Goal: Task Accomplishment & Management: Manage account settings

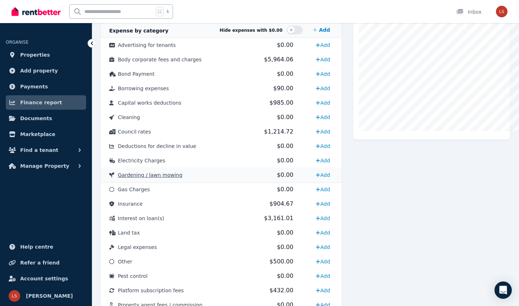
scroll to position [208, 0]
click at [326, 132] on link "Add" at bounding box center [323, 131] width 20 height 12
select select "**********"
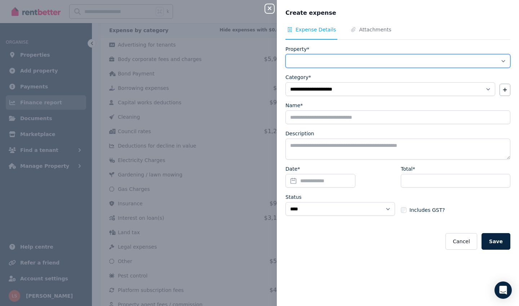
select select "**********"
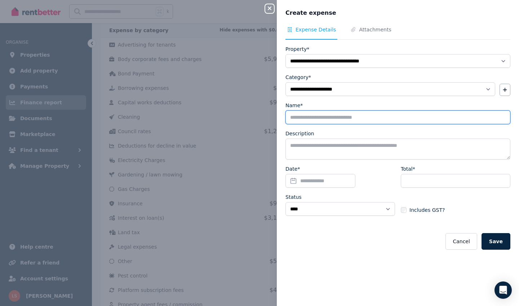
click at [334, 119] on input "Name*" at bounding box center [398, 117] width 225 height 14
type input "*****"
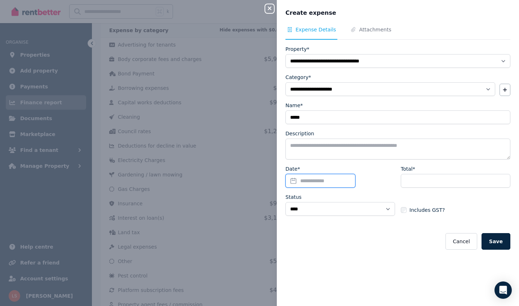
click at [309, 177] on input "Date*" at bounding box center [321, 181] width 70 height 14
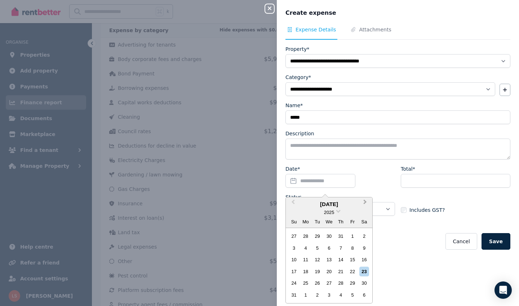
click at [365, 202] on span "Next Month" at bounding box center [365, 203] width 0 height 11
click at [305, 246] on div "8" at bounding box center [306, 248] width 10 height 10
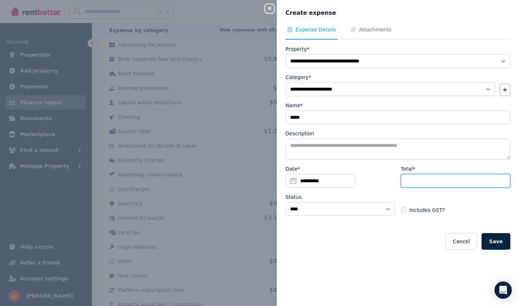
click at [414, 184] on input "Total*" at bounding box center [456, 181] width 110 height 14
type input "******"
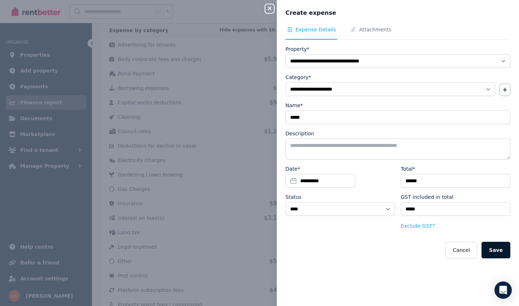
click at [499, 248] on button "Save" at bounding box center [496, 250] width 29 height 17
select select
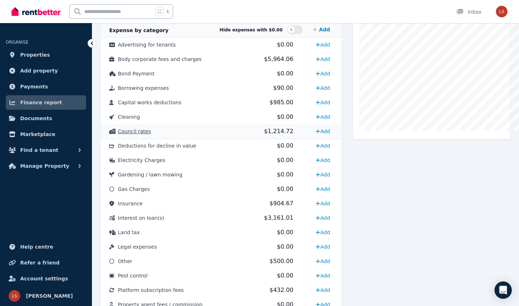
click at [145, 132] on span "Council rates" at bounding box center [134, 131] width 33 height 6
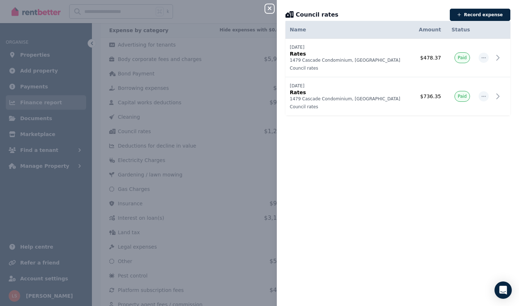
click at [218, 153] on div "Close panel Council rates Record expense Date Name Address Category Amount Stat…" at bounding box center [259, 153] width 519 height 306
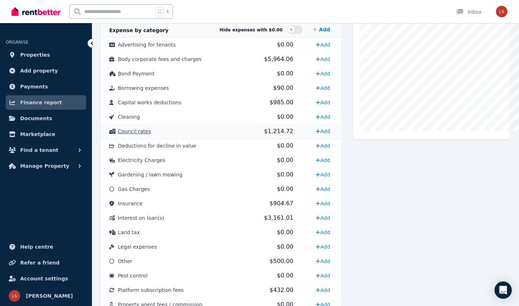
click at [267, 131] on span "$1,214.72" at bounding box center [278, 131] width 29 height 7
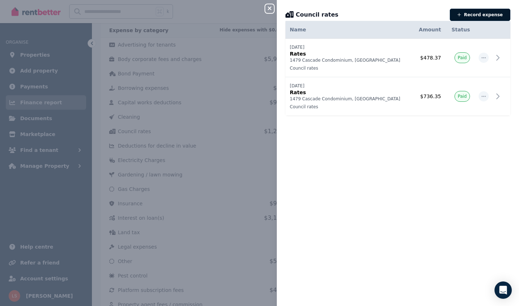
click at [486, 13] on button "Record expense" at bounding box center [480, 15] width 61 height 12
select select "**********"
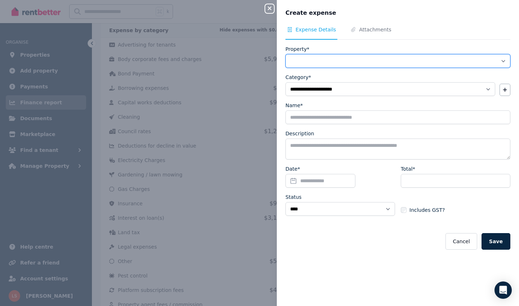
select select "**********"
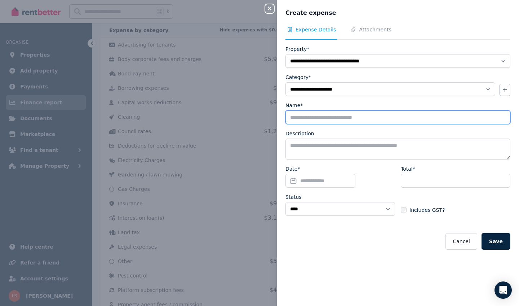
click at [334, 116] on input "Name*" at bounding box center [398, 117] width 225 height 14
type input "*****"
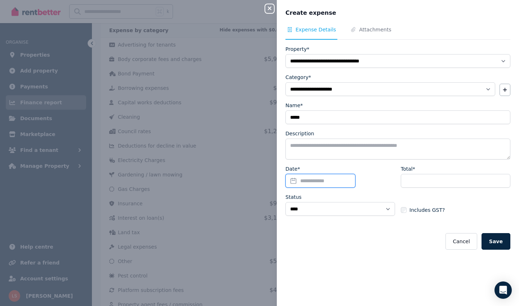
click at [323, 181] on input "Date*" at bounding box center [321, 181] width 70 height 14
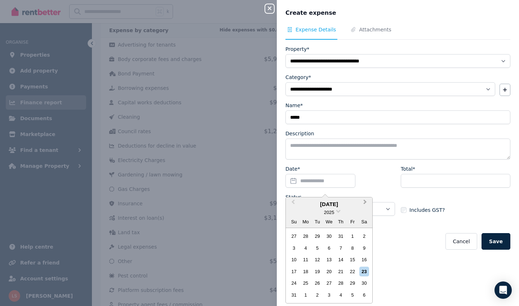
click at [366, 204] on button "Next Month" at bounding box center [366, 204] width 12 height 12
click at [305, 243] on div "8" at bounding box center [306, 248] width 10 height 10
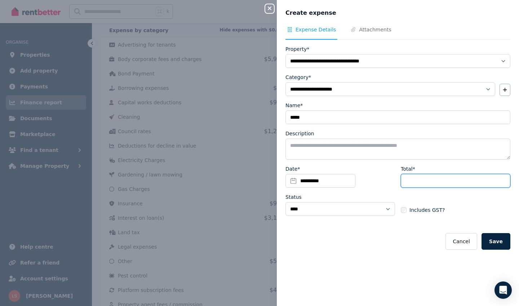
click at [418, 185] on input "Total*" at bounding box center [456, 181] width 110 height 14
type input "******"
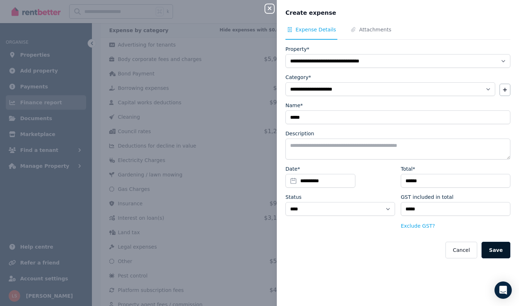
click at [489, 249] on button "Save" at bounding box center [496, 250] width 29 height 17
select select
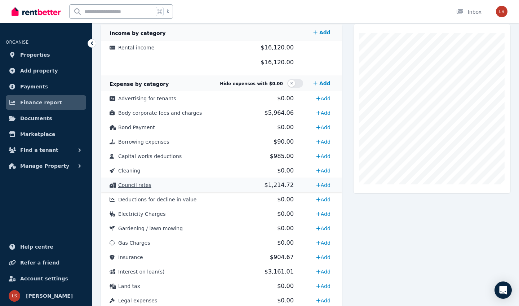
scroll to position [155, 0]
click at [174, 183] on td "Council rates" at bounding box center [173, 185] width 144 height 14
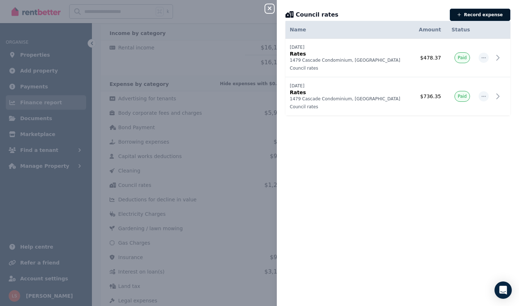
click at [480, 14] on button "Record expense" at bounding box center [480, 15] width 61 height 12
select select "**********"
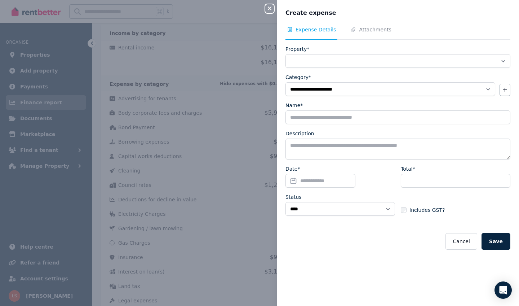
click at [366, 22] on div "**********" at bounding box center [398, 153] width 242 height 306
click at [366, 26] on span "Attachments" at bounding box center [375, 29] width 32 height 7
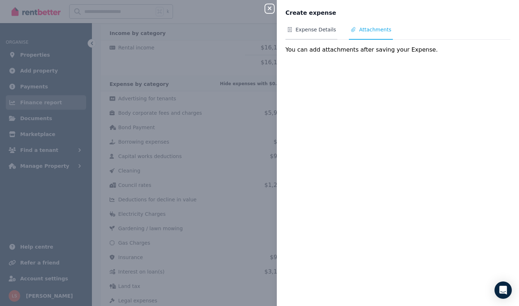
click at [317, 32] on span "Expense Details" at bounding box center [316, 29] width 40 height 7
select select "**********"
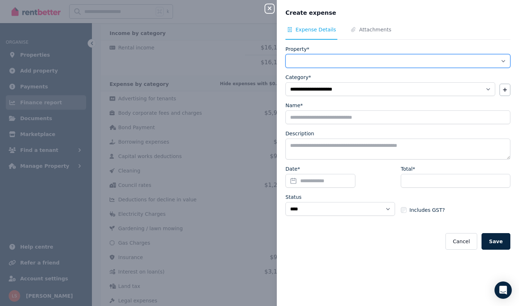
select select "**********"
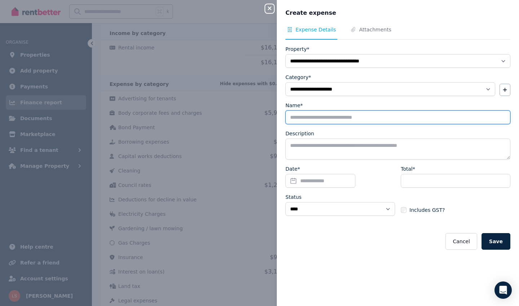
click at [354, 111] on input "Name*" at bounding box center [398, 117] width 225 height 14
type input "*****"
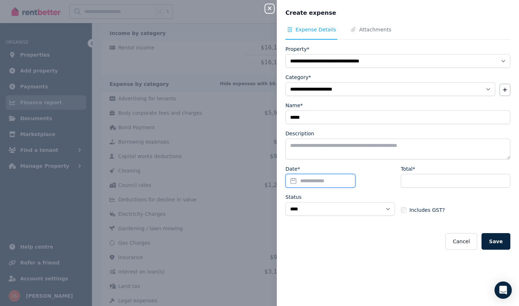
click at [335, 182] on input "Date*" at bounding box center [321, 181] width 70 height 14
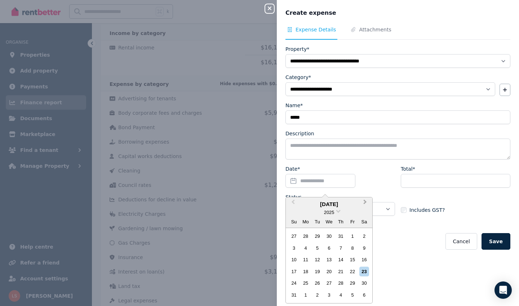
click at [369, 205] on button "Next Month" at bounding box center [366, 204] width 12 height 12
click at [307, 247] on div "8" at bounding box center [306, 248] width 10 height 10
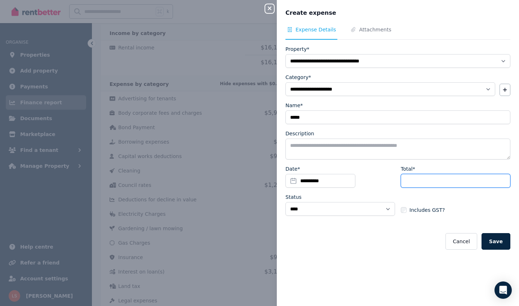
click at [427, 179] on input "Total*" at bounding box center [456, 181] width 110 height 14
type input "**"
click at [463, 241] on button "Cancel" at bounding box center [461, 241] width 31 height 17
select select
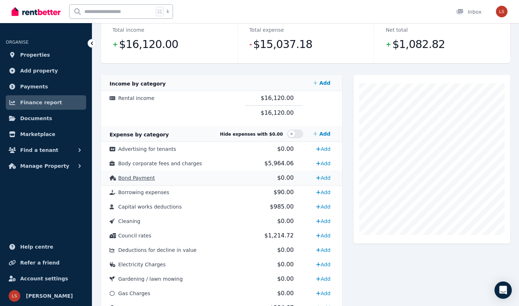
scroll to position [100, 0]
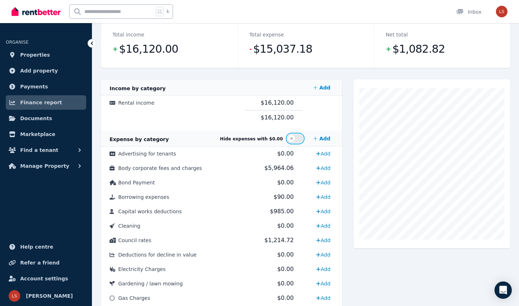
click at [292, 141] on button "button" at bounding box center [295, 138] width 16 height 9
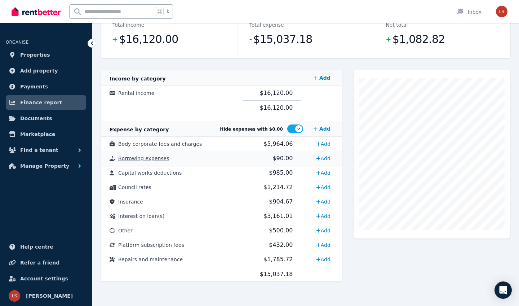
scroll to position [109, 0]
click at [296, 128] on button "button" at bounding box center [295, 128] width 16 height 9
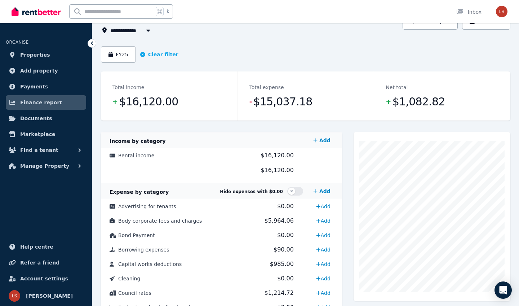
scroll to position [22, 0]
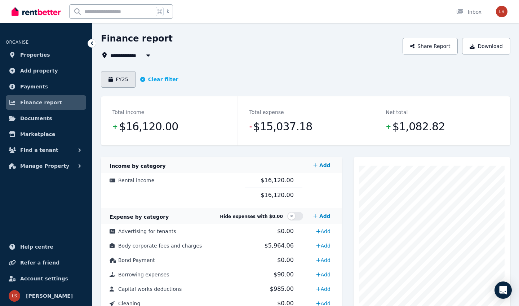
click at [125, 84] on button "FY25" at bounding box center [118, 79] width 35 height 17
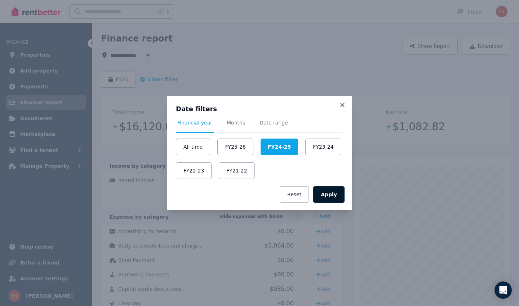
click at [341, 196] on button "Apply" at bounding box center [328, 194] width 31 height 17
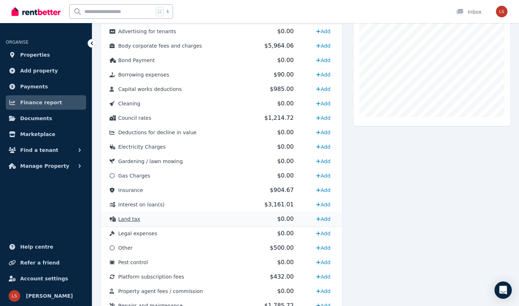
scroll to position [229, 0]
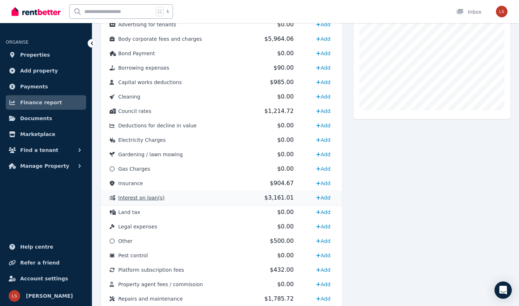
click at [236, 199] on td "Interest on loan(s)" at bounding box center [173, 197] width 144 height 14
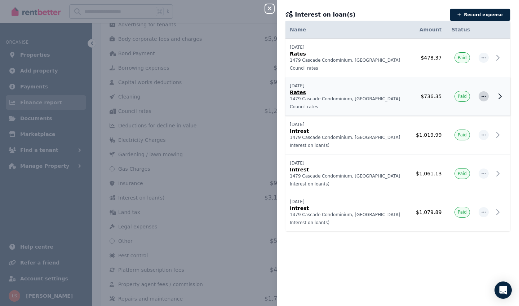
click at [483, 98] on icon "button" at bounding box center [484, 96] width 6 height 5
click at [455, 131] on span "Delete expense" at bounding box center [460, 130] width 46 height 9
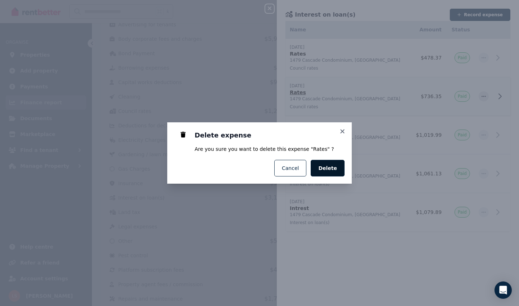
click at [339, 166] on button "Delete" at bounding box center [328, 168] width 34 height 17
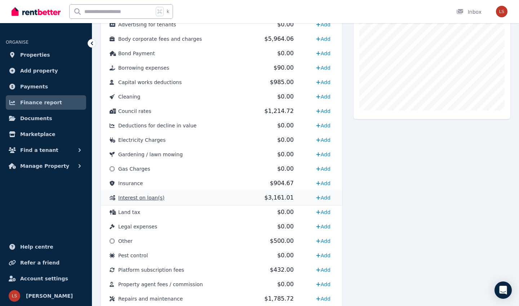
click at [221, 200] on td "Interest on loan(s)" at bounding box center [173, 197] width 144 height 14
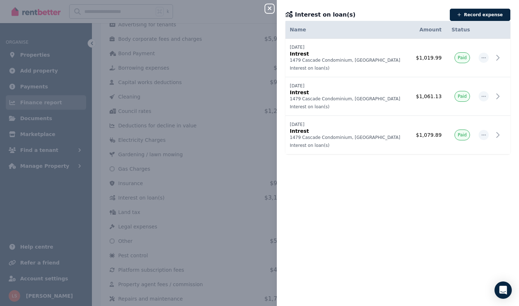
click at [227, 219] on div "Close panel Interest on loan(s) Record expense Date Name Address Category Amoun…" at bounding box center [259, 153] width 519 height 306
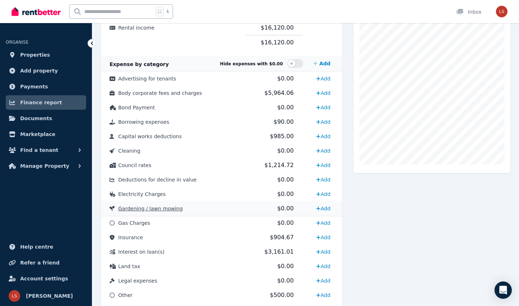
scroll to position [175, 0]
click at [194, 167] on td "Council rates" at bounding box center [173, 165] width 144 height 14
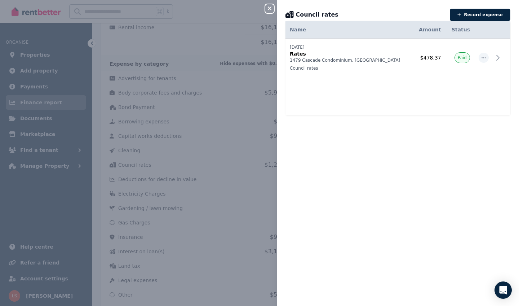
click at [268, 7] on icon "button" at bounding box center [269, 8] width 9 height 6
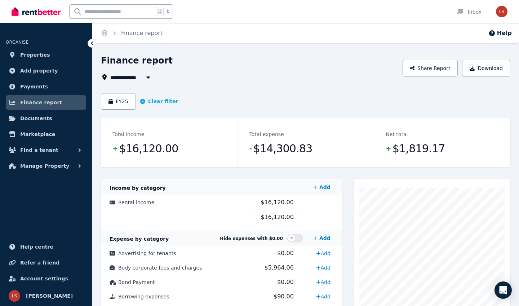
click at [167, 105] on div "FY25 Clear filter" at bounding box center [140, 101] width 78 height 17
click at [166, 102] on button "Clear filter" at bounding box center [159, 101] width 38 height 7
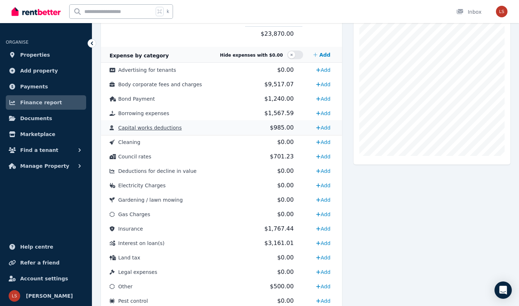
scroll to position [189, 0]
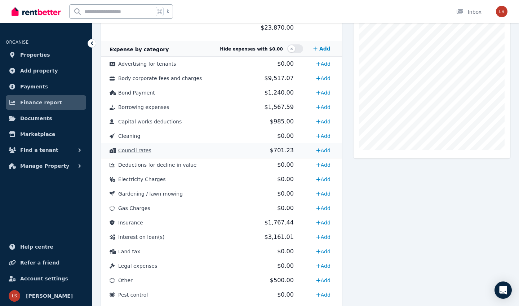
click at [173, 150] on td "Council rates" at bounding box center [173, 150] width 144 height 14
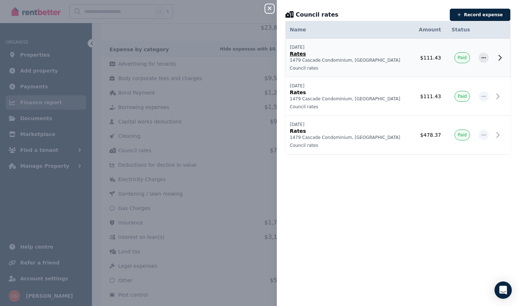
click at [490, 57] on td at bounding box center [484, 58] width 19 height 39
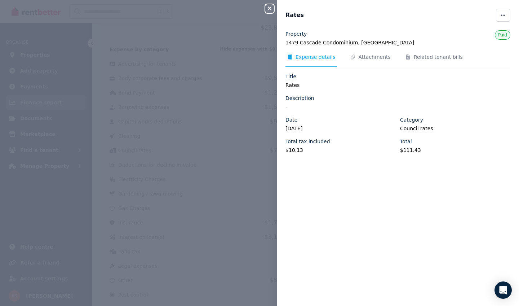
click at [273, 9] on icon "button" at bounding box center [269, 8] width 9 height 6
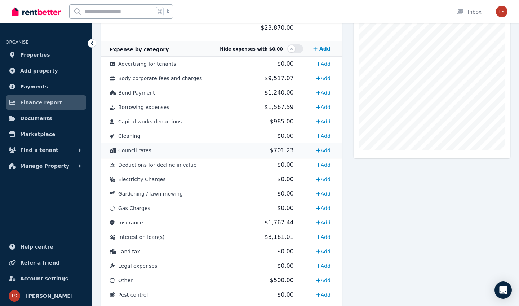
click at [168, 149] on td "Council rates" at bounding box center [173, 150] width 144 height 14
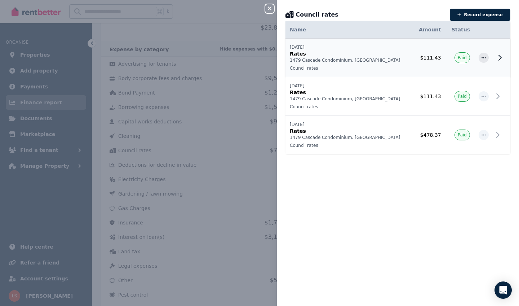
click at [506, 58] on td at bounding box center [501, 58] width 17 height 39
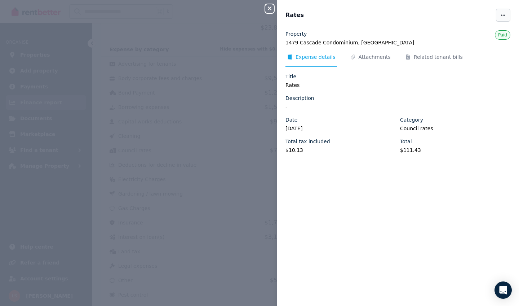
click at [501, 17] on icon "button" at bounding box center [504, 15] width 6 height 5
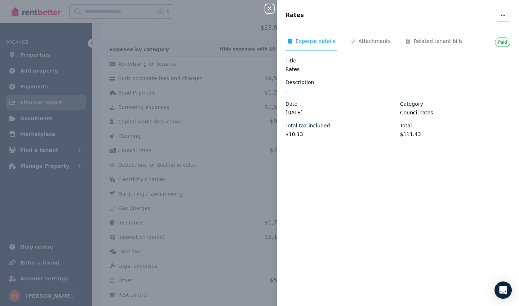
click at [314, 42] on span "Expense details" at bounding box center [316, 41] width 40 height 7
click at [272, 10] on icon "button" at bounding box center [269, 8] width 9 height 6
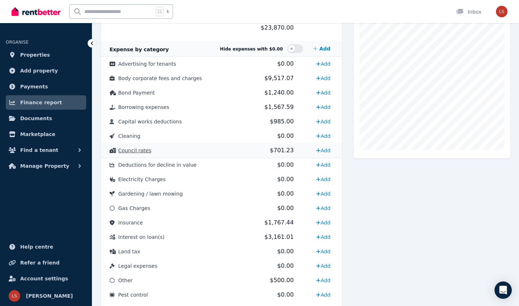
click at [252, 149] on td "$701.23" at bounding box center [273, 150] width 57 height 14
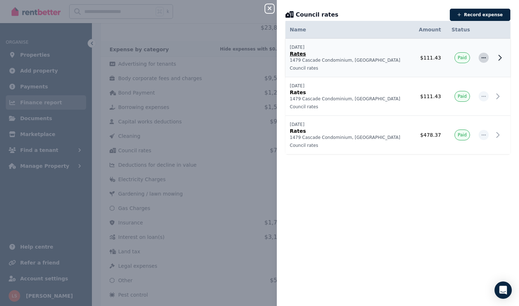
click at [482, 61] on span "button" at bounding box center [484, 58] width 10 height 10
click at [460, 91] on span "Delete expense" at bounding box center [460, 91] width 46 height 9
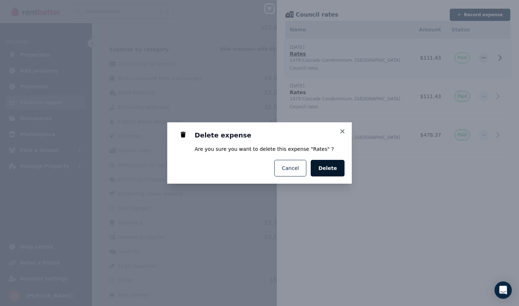
click at [328, 168] on span "Delete" at bounding box center [327, 167] width 19 height 7
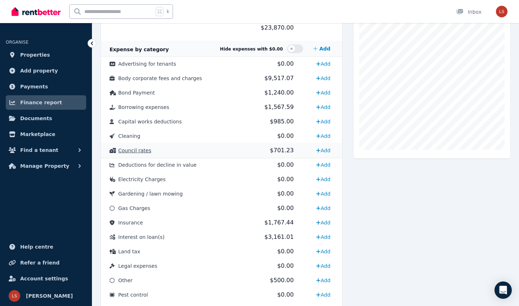
click at [203, 151] on td "Council rates" at bounding box center [173, 150] width 144 height 14
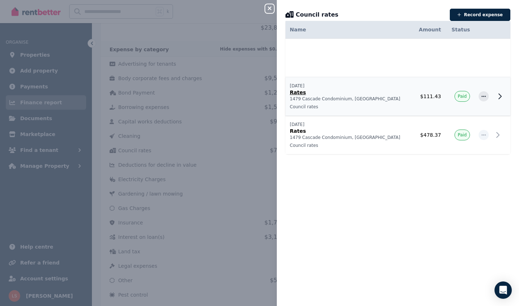
click at [449, 105] on td "Paid" at bounding box center [460, 96] width 29 height 39
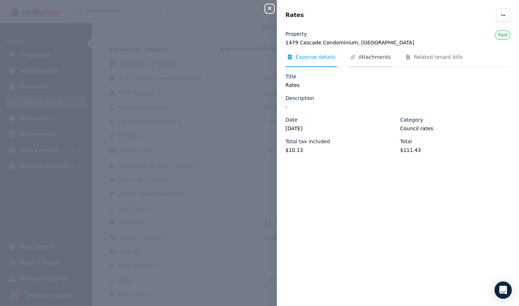
click at [386, 57] on span "Attachments" at bounding box center [375, 56] width 32 height 7
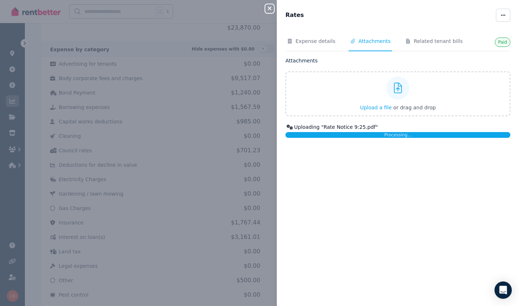
click at [226, 177] on div "Close panel Rates Paid Expense details Attachments Related tenant bills Attachm…" at bounding box center [259, 153] width 519 height 306
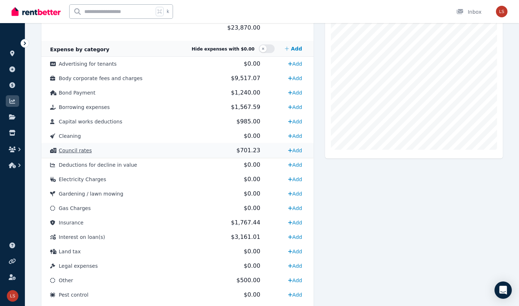
click at [172, 151] on td "Council rates" at bounding box center [122, 150] width 163 height 14
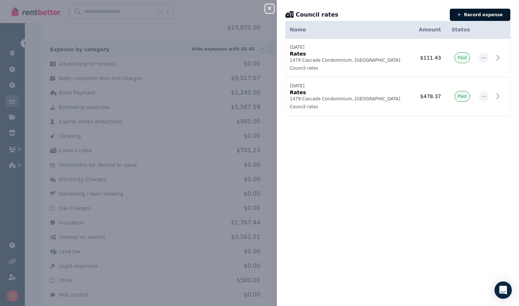
click at [476, 13] on button "Record expense" at bounding box center [480, 15] width 61 height 12
click at [476, 116] on div "Close panel Council rates Record expense Date Name Address Category Amount Stat…" at bounding box center [259, 116] width 519 height 0
select select "**********"
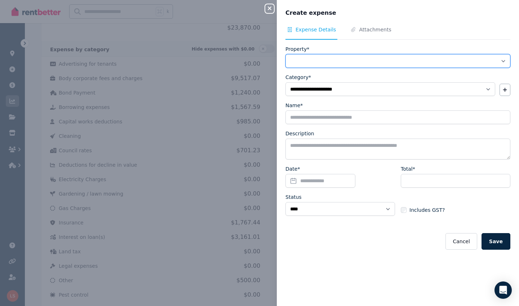
select select "**********"
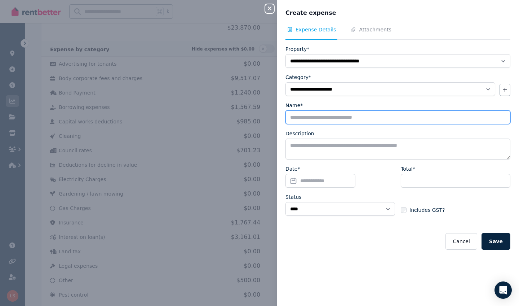
click at [316, 118] on input "Name*" at bounding box center [398, 117] width 225 height 14
type input "*****"
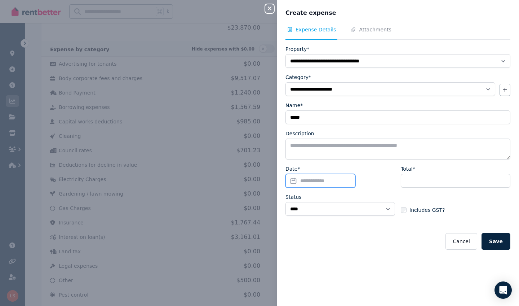
click at [317, 182] on input "Date*" at bounding box center [321, 181] width 70 height 14
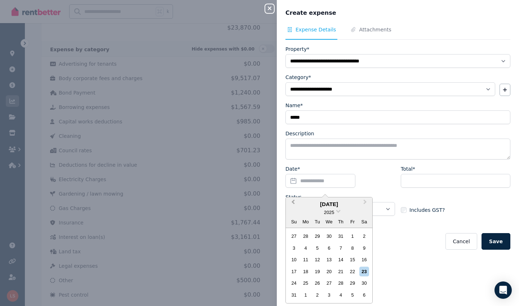
click at [296, 201] on button "Previous Month" at bounding box center [293, 204] width 12 height 12
click at [338, 212] on div "2025" at bounding box center [329, 212] width 87 height 8
click at [338, 211] on span at bounding box center [338, 210] width 5 height 5
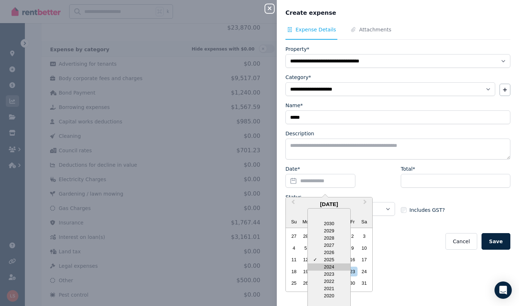
click at [328, 265] on div "2024" at bounding box center [329, 266] width 43 height 7
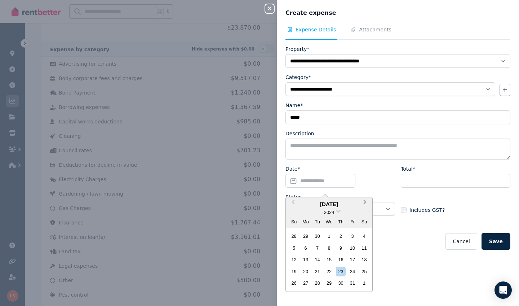
click at [365, 202] on span "Next Month" at bounding box center [365, 203] width 0 height 11
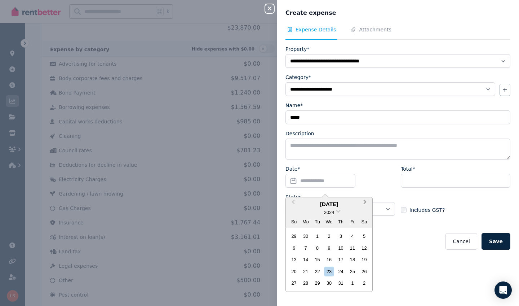
click at [365, 202] on span "Next Month" at bounding box center [365, 203] width 0 height 11
click at [293, 203] on span "Previous Month" at bounding box center [293, 203] width 0 height 11
click at [298, 206] on button "Previous Month" at bounding box center [293, 204] width 12 height 12
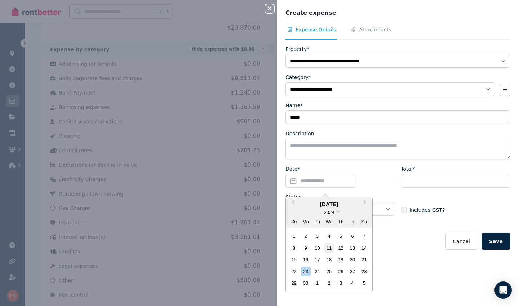
click at [333, 249] on div "11" at bounding box center [329, 248] width 10 height 10
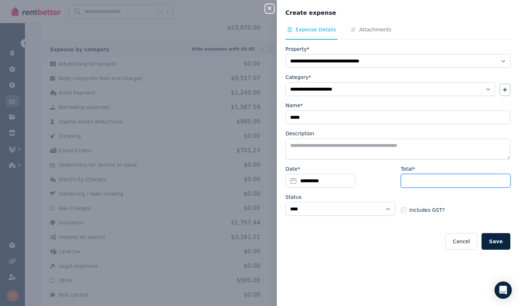
click at [418, 179] on input "Total*" at bounding box center [456, 181] width 110 height 14
type input "******"
click at [496, 239] on button "Save" at bounding box center [496, 241] width 29 height 17
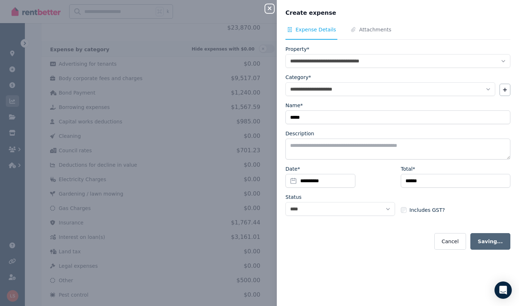
select select
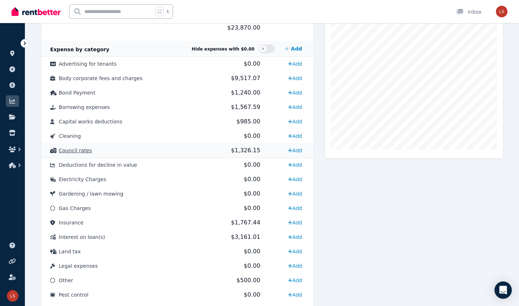
click at [159, 154] on td "Council rates" at bounding box center [122, 150] width 163 height 14
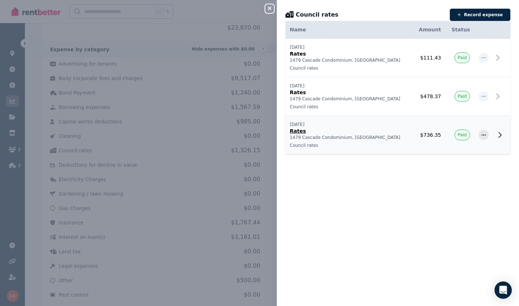
click at [400, 130] on p "Rates" at bounding box center [349, 130] width 118 height 7
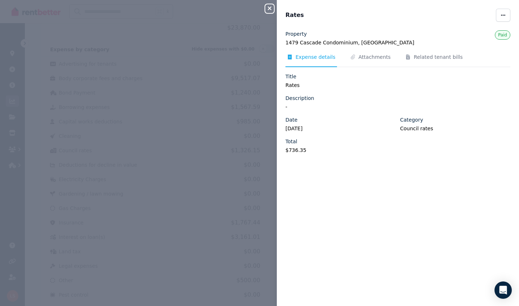
click at [362, 52] on div "Property 1479 Cascade Condominium, Laguna Quays Paid Expense details Attachment…" at bounding box center [398, 94] width 225 height 129
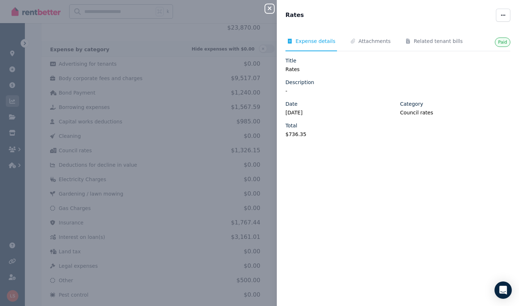
click at [360, 33] on div "Paid Expense details Attachments Related tenant bills Title Rates Description -…" at bounding box center [398, 163] width 242 height 267
click at [361, 40] on span "Attachments" at bounding box center [375, 41] width 32 height 7
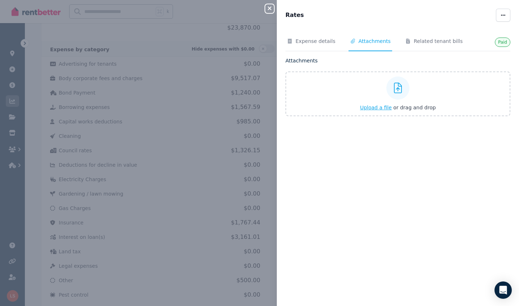
click at [379, 107] on span "Upload a file" at bounding box center [376, 108] width 32 height 6
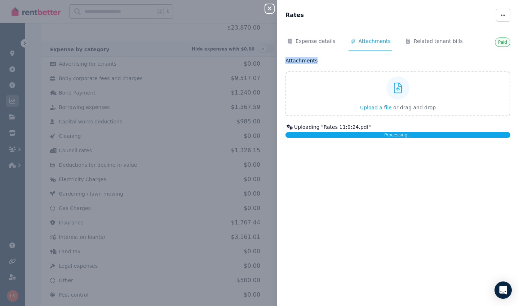
drag, startPoint x: 286, startPoint y: 61, endPoint x: 318, endPoint y: 63, distance: 31.8
click at [318, 63] on p "Attachments" at bounding box center [398, 60] width 225 height 7
click at [345, 65] on div "Attachments Upload a file or drag and drop Uploading " Rates 11:9:24.pdf " Proc…" at bounding box center [398, 97] width 225 height 81
drag, startPoint x: 286, startPoint y: 61, endPoint x: 315, endPoint y: 61, distance: 28.9
click at [315, 61] on p "Attachments" at bounding box center [398, 60] width 225 height 7
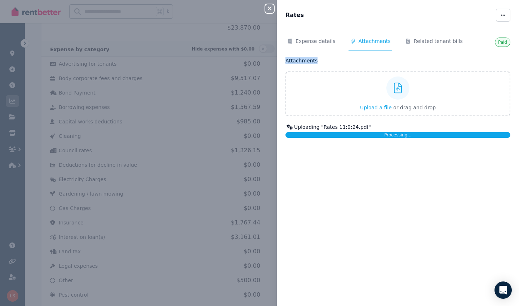
click at [336, 52] on div "Expense details Attachments Related tenant bills Attachments Upload a file or d…" at bounding box center [398, 88] width 225 height 100
drag, startPoint x: 320, startPoint y: 62, endPoint x: 286, endPoint y: 62, distance: 34.6
click at [285, 62] on div "Paid Expense details Attachments Related tenant bills Attachments Upload a file…" at bounding box center [398, 163] width 242 height 267
click at [339, 163] on div "Paid Expense details Attachments Related tenant bills Attachments Upload a file…" at bounding box center [398, 163] width 242 height 267
drag, startPoint x: 318, startPoint y: 59, endPoint x: 315, endPoint y: 61, distance: 4.4
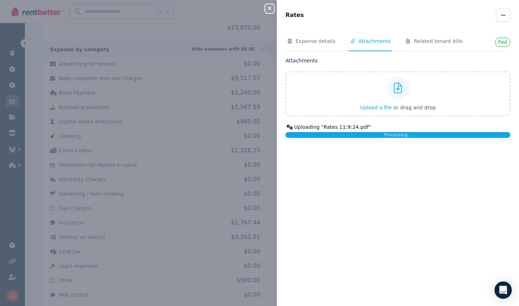
click at [315, 61] on p "Attachments" at bounding box center [398, 60] width 225 height 7
drag, startPoint x: 319, startPoint y: 61, endPoint x: 287, endPoint y: 62, distance: 32.1
click at [286, 62] on p "Attachments" at bounding box center [398, 60] width 225 height 7
click at [329, 64] on div "Attachments Upload a file or drag and drop Uploading " Rates 11:9:24.pdf " Proc…" at bounding box center [398, 97] width 225 height 81
drag, startPoint x: 322, startPoint y: 64, endPoint x: 302, endPoint y: 64, distance: 20.2
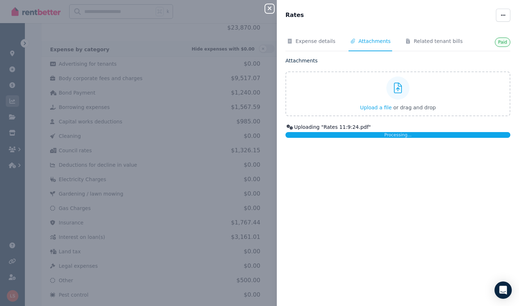
click at [301, 64] on div "Attachments Upload a file or drag and drop Uploading " Rates 11:9:24.pdf " Proc…" at bounding box center [398, 97] width 225 height 81
drag, startPoint x: 317, startPoint y: 62, endPoint x: 287, endPoint y: 61, distance: 29.6
click at [287, 61] on p "Attachments" at bounding box center [398, 60] width 225 height 7
click at [336, 151] on div "Paid Expense details Attachments Related tenant bills Attachments Upload a file…" at bounding box center [398, 163] width 242 height 267
click at [272, 7] on icon "button" at bounding box center [269, 8] width 9 height 6
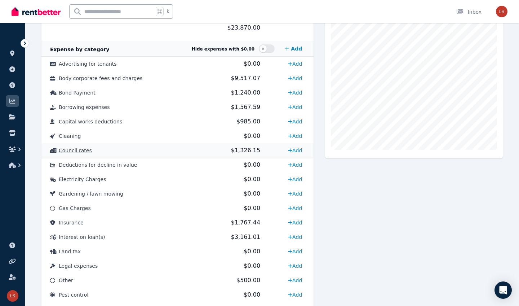
click at [198, 151] on td "Council rates" at bounding box center [122, 150] width 163 height 14
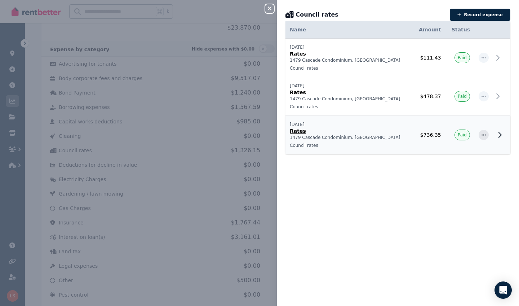
click at [380, 139] on p "1479 Cascade Condominium, [GEOGRAPHIC_DATA]" at bounding box center [349, 138] width 118 height 6
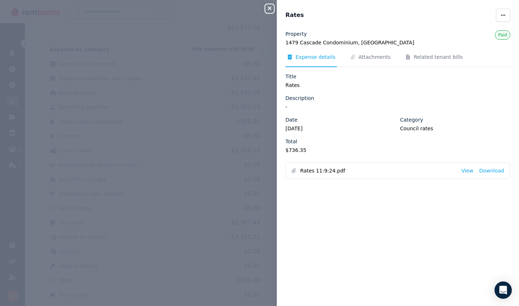
click at [272, 9] on icon "button" at bounding box center [269, 8] width 9 height 6
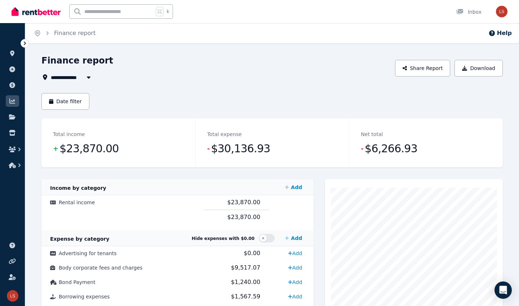
scroll to position [0, 0]
click at [80, 102] on button "Date filter" at bounding box center [65, 101] width 48 height 17
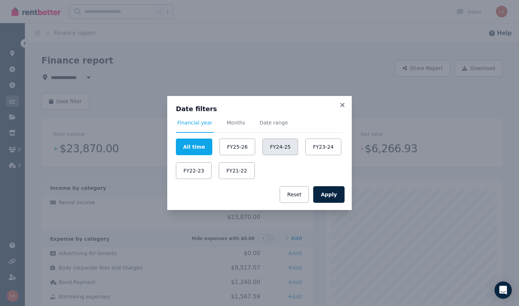
click at [280, 150] on button "FY24-25" at bounding box center [281, 146] width 36 height 17
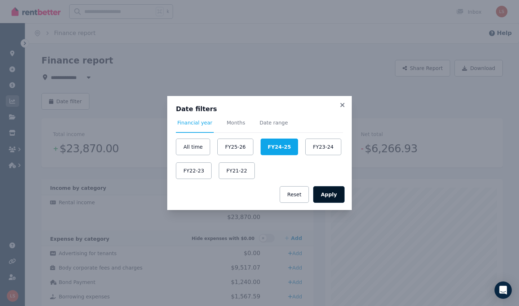
click at [329, 193] on button "Apply" at bounding box center [328, 194] width 31 height 17
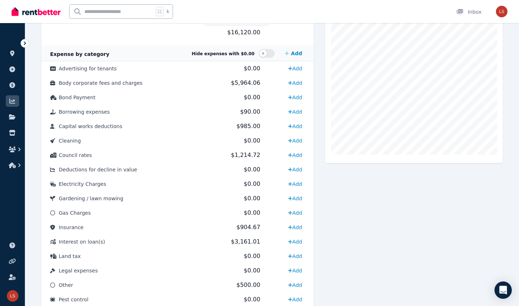
scroll to position [191, 0]
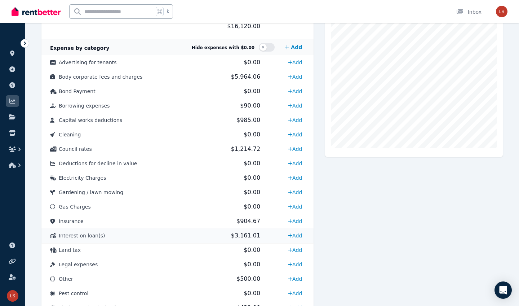
click at [218, 232] on td "$3,161.01" at bounding box center [236, 235] width 65 height 14
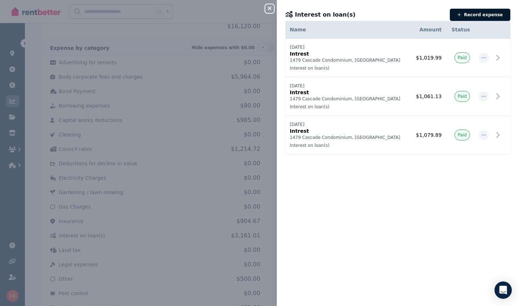
click at [477, 17] on button "Record expense" at bounding box center [480, 15] width 61 height 12
select select "**********"
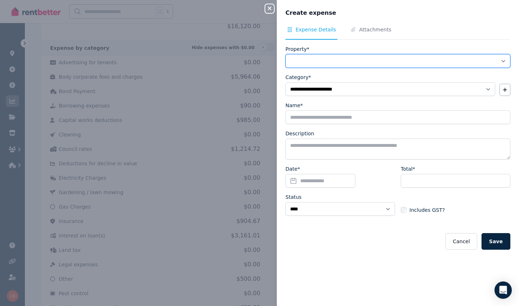
select select "**********"
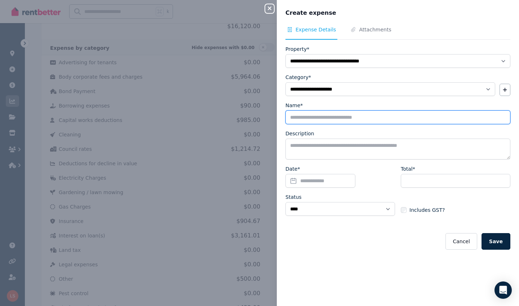
click at [340, 120] on input "Name*" at bounding box center [398, 117] width 225 height 14
type input "*******"
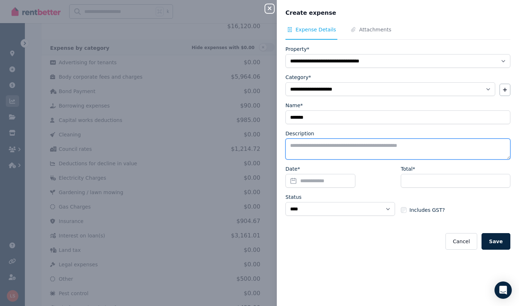
click at [333, 158] on textarea "Description" at bounding box center [398, 148] width 225 height 21
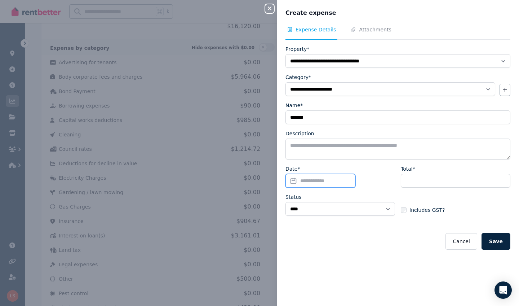
click at [330, 181] on input "Date*" at bounding box center [321, 181] width 70 height 14
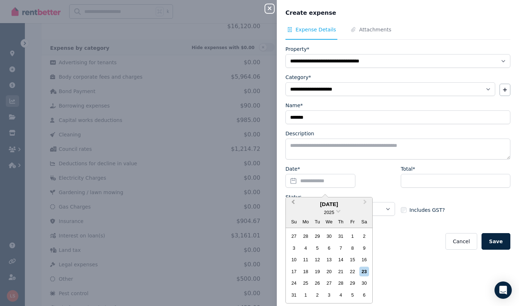
click at [293, 201] on span "Previous Month" at bounding box center [293, 203] width 0 height 11
click at [305, 280] on div "30" at bounding box center [306, 283] width 10 height 10
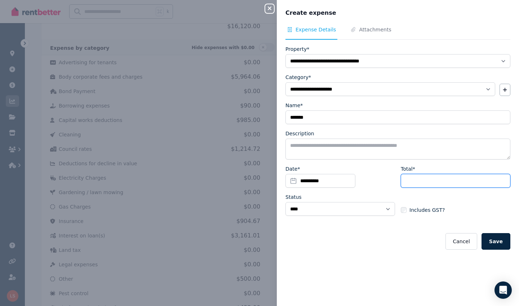
click at [419, 184] on input "Total*" at bounding box center [456, 181] width 110 height 14
type input "******"
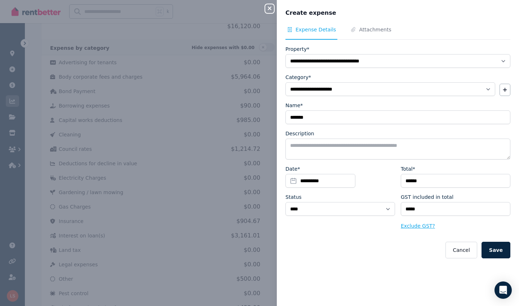
click at [411, 227] on button "Exclude GST?" at bounding box center [418, 225] width 34 height 7
click at [428, 223] on button "Exclude GST?" at bounding box center [418, 225] width 34 height 7
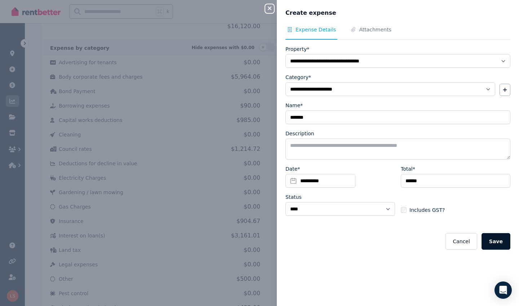
click at [496, 244] on button "Save" at bounding box center [496, 241] width 29 height 17
select select
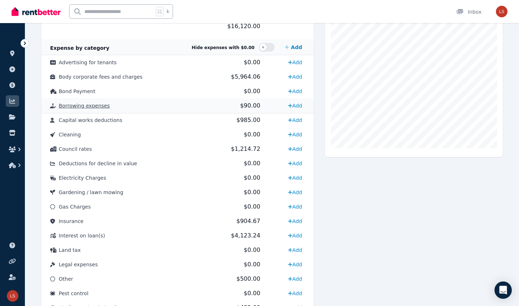
click at [208, 104] on td "$90.00" at bounding box center [236, 105] width 65 height 14
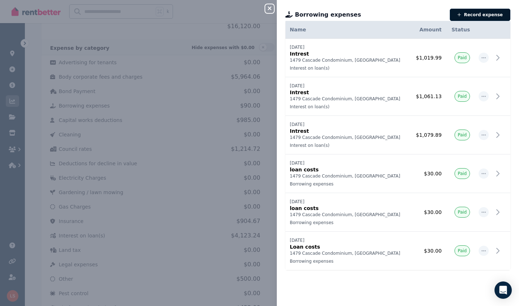
click at [462, 14] on icon "button" at bounding box center [460, 15] width 4 height 4
select select "**********"
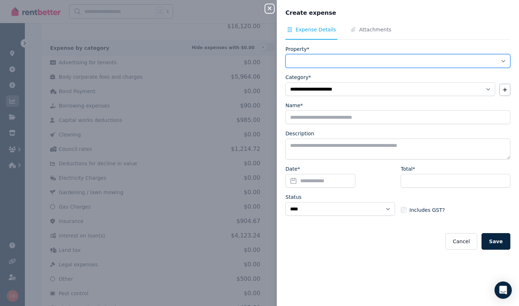
select select "**********"
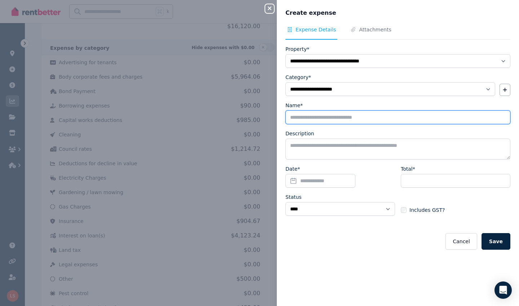
click at [332, 118] on input "Name*" at bounding box center [398, 117] width 225 height 14
type input "**********"
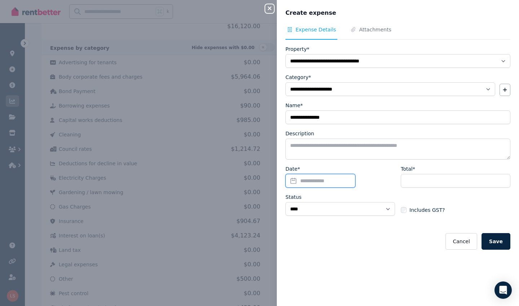
click at [311, 176] on input "Date*" at bounding box center [321, 181] width 70 height 14
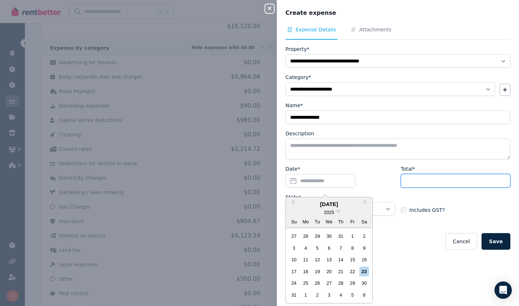
click at [412, 174] on input "Total*" at bounding box center [456, 181] width 110 height 14
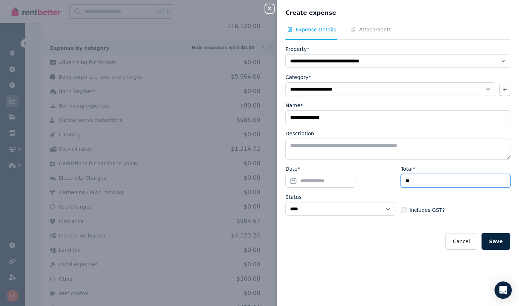
type input "**"
click at [453, 194] on div "Includes GST?" at bounding box center [456, 203] width 110 height 20
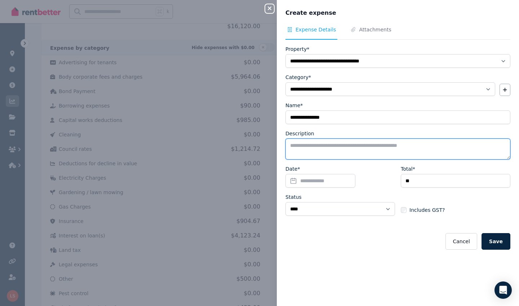
click at [373, 153] on textarea "Description" at bounding box center [398, 148] width 225 height 21
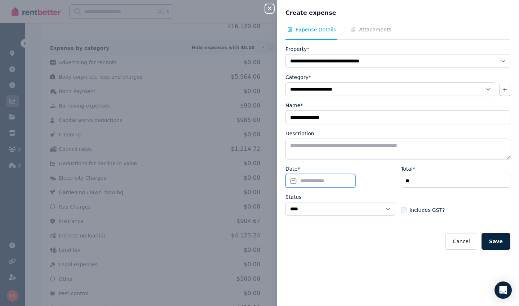
click at [340, 181] on input "Date*" at bounding box center [321, 181] width 70 height 14
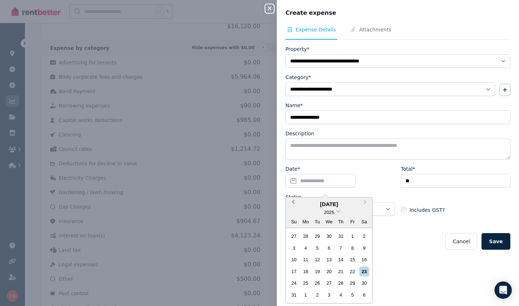
click at [292, 199] on button "Previous Month" at bounding box center [293, 204] width 12 height 12
click at [309, 281] on div "30" at bounding box center [306, 283] width 10 height 10
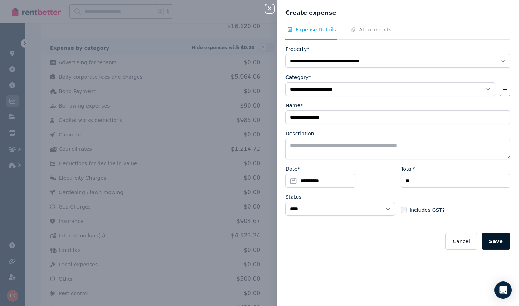
click at [503, 244] on button "Save" at bounding box center [496, 241] width 29 height 17
click at [494, 241] on button "Save" at bounding box center [496, 241] width 29 height 17
select select
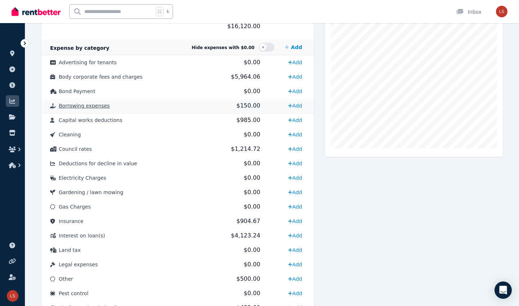
click at [219, 108] on td "$150.00" at bounding box center [236, 105] width 65 height 14
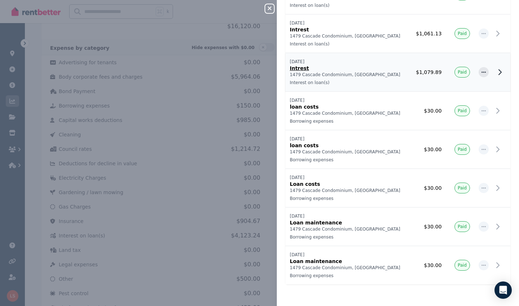
scroll to position [63, 0]
click at [484, 266] on icon "button" at bounding box center [484, 265] width 6 height 5
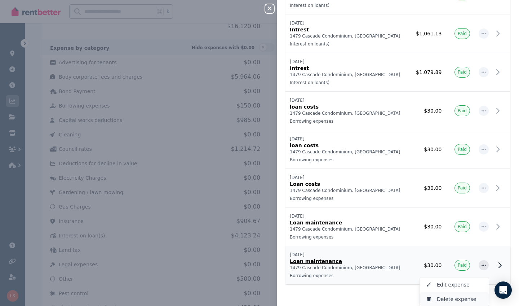
click at [455, 298] on span "Delete expense" at bounding box center [460, 299] width 46 height 9
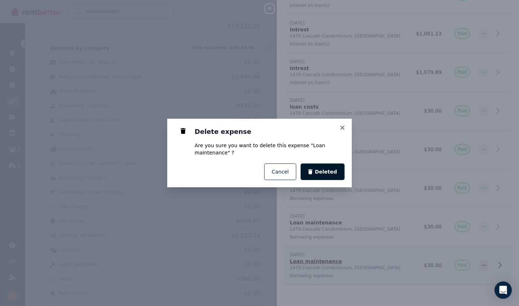
click at [329, 173] on span "Deleted" at bounding box center [326, 171] width 22 height 7
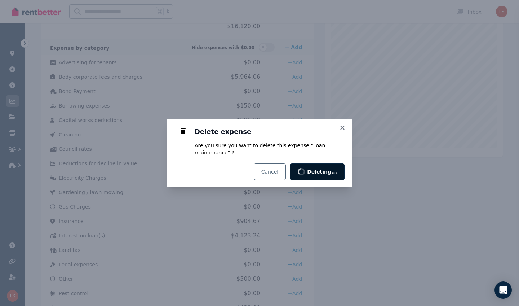
scroll to position [0, 0]
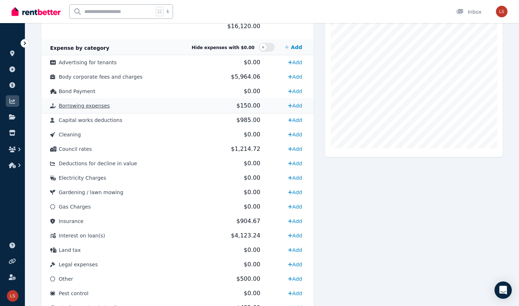
click at [188, 107] on td "Borrowing expenses" at bounding box center [122, 105] width 163 height 14
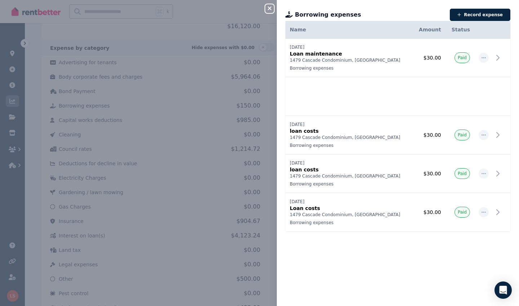
click at [272, 11] on icon "button" at bounding box center [269, 8] width 9 height 6
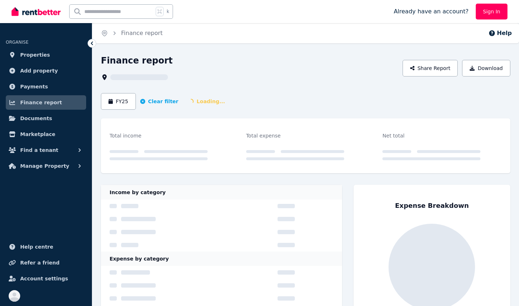
scroll to position [66, 0]
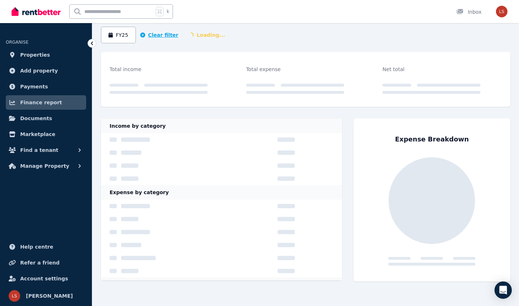
click at [154, 38] on button "Clear filter" at bounding box center [159, 34] width 38 height 7
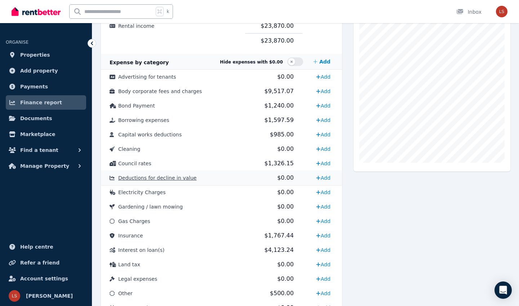
scroll to position [178, 0]
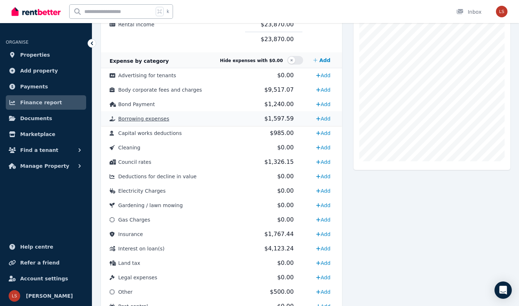
click at [208, 118] on td "Borrowing expenses" at bounding box center [173, 118] width 144 height 14
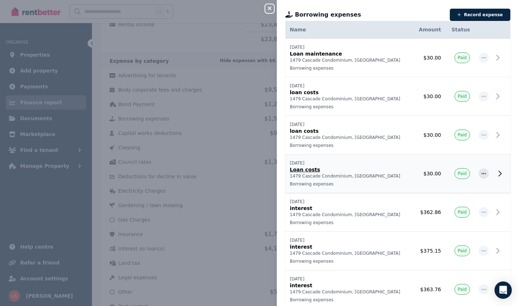
scroll to position [0, 0]
click at [503, 58] on icon at bounding box center [500, 57] width 9 height 9
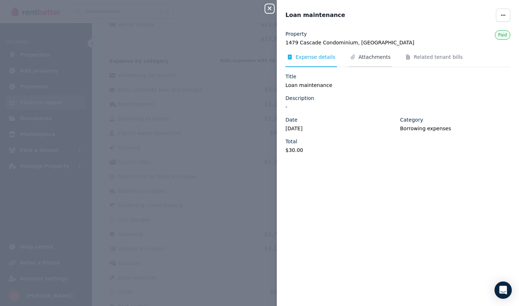
click at [383, 53] on span "Attachments" at bounding box center [375, 56] width 32 height 7
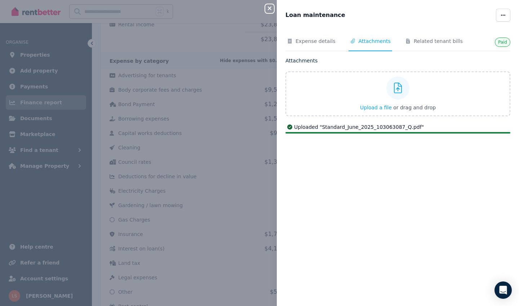
click at [268, 11] on icon "button" at bounding box center [269, 8] width 9 height 6
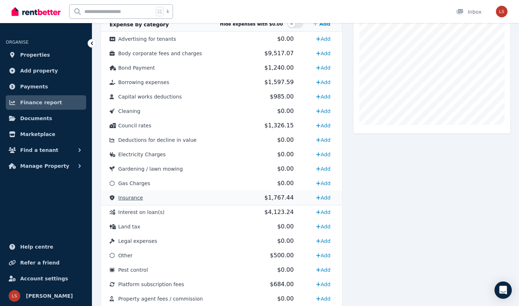
scroll to position [214, 0]
click at [229, 211] on td "Interest on loan(s)" at bounding box center [173, 212] width 144 height 14
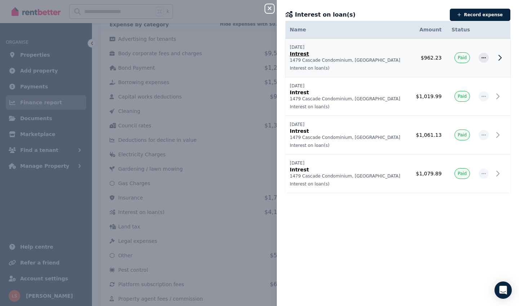
click at [410, 48] on td "$962.23" at bounding box center [428, 58] width 36 height 39
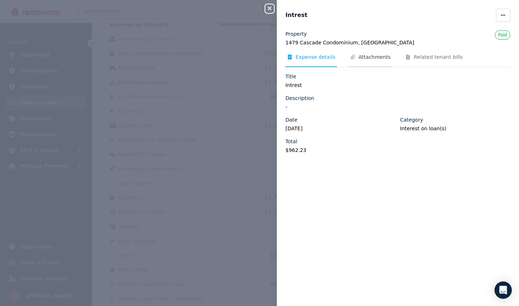
click at [379, 55] on span "Attachments" at bounding box center [375, 56] width 32 height 7
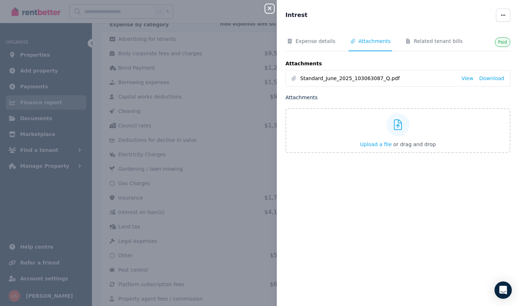
click at [273, 10] on icon "button" at bounding box center [269, 8] width 9 height 6
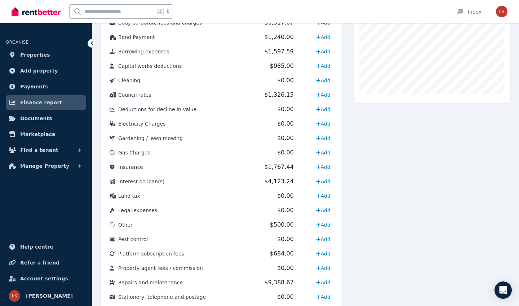
scroll to position [255, 0]
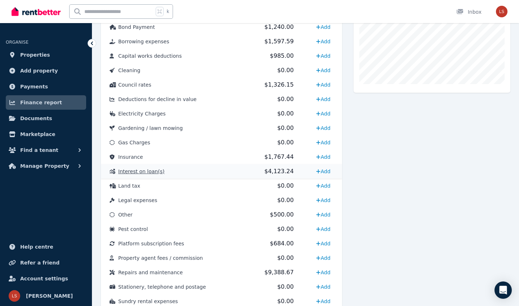
click at [245, 172] on td "$4,123.24" at bounding box center [273, 171] width 57 height 14
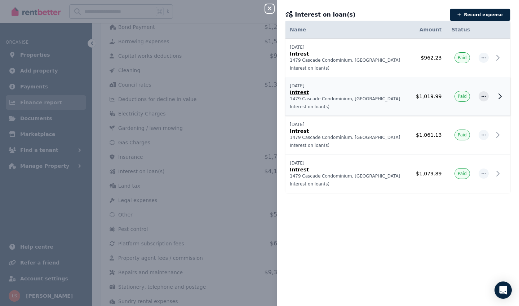
click at [403, 101] on td "[DATE] Intrest 1479 Cascade Condominium, [GEOGRAPHIC_DATA] Interest on loan(s)" at bounding box center [348, 96] width 125 height 39
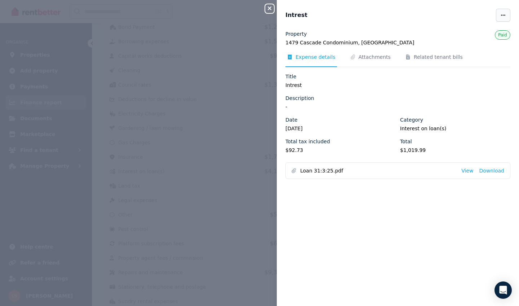
click at [505, 16] on icon "button" at bounding box center [504, 15] width 6 height 5
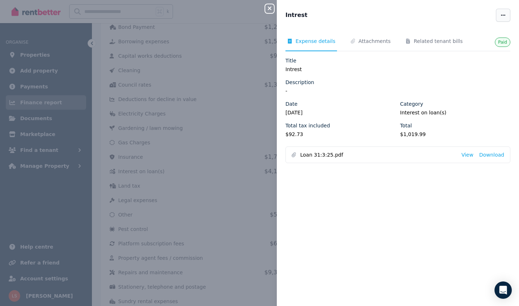
click at [507, 16] on span "button" at bounding box center [503, 15] width 14 height 13
click at [483, 32] on span "Edit" at bounding box center [482, 36] width 46 height 9
select select "**********"
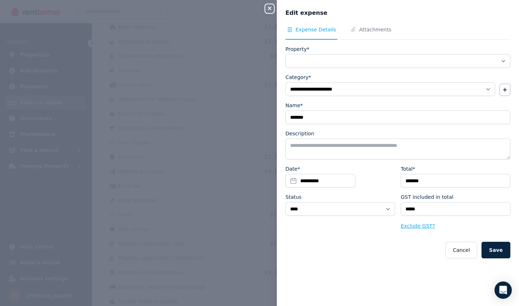
click at [407, 229] on button "Exclude GST?" at bounding box center [418, 225] width 34 height 7
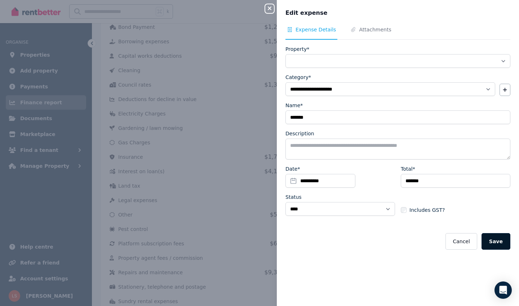
click at [502, 246] on button "Save" at bounding box center [496, 241] width 29 height 17
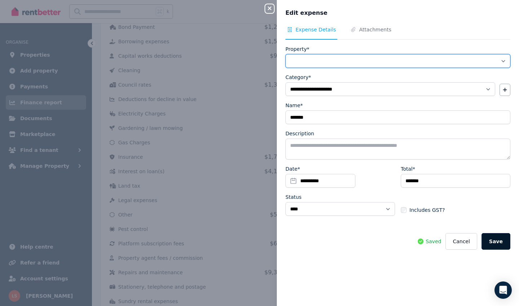
select select "**********"
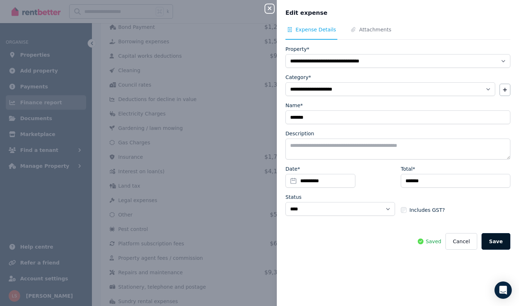
click at [490, 240] on button "Save" at bounding box center [496, 241] width 29 height 17
click at [272, 12] on button "Close panel" at bounding box center [269, 8] width 9 height 9
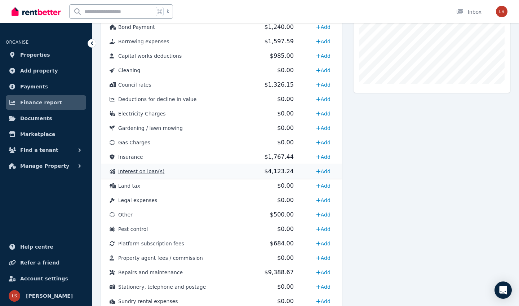
click at [200, 173] on td "Interest on loan(s)" at bounding box center [173, 171] width 144 height 14
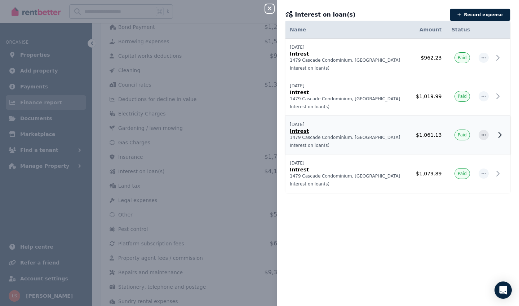
click at [384, 127] on p "[DATE]" at bounding box center [348, 125] width 116 height 6
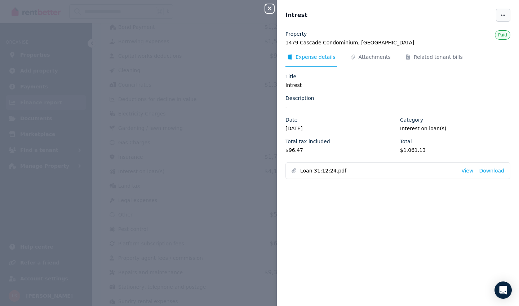
click at [499, 15] on span "button" at bounding box center [503, 15] width 14 height 13
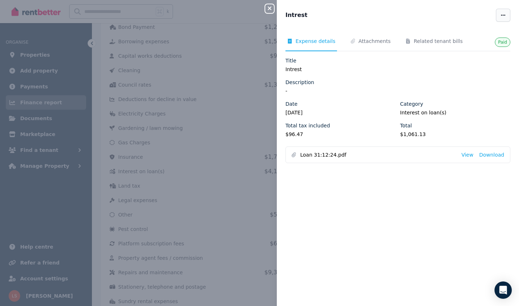
click at [507, 13] on span "button" at bounding box center [503, 15] width 14 height 13
click at [485, 37] on span "Edit" at bounding box center [482, 36] width 46 height 9
select select "**********"
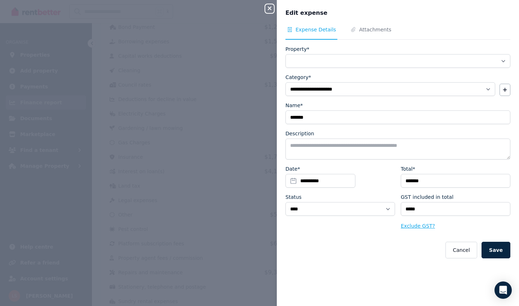
select select "**********"
click at [421, 228] on button "Exclude GST?" at bounding box center [418, 225] width 34 height 7
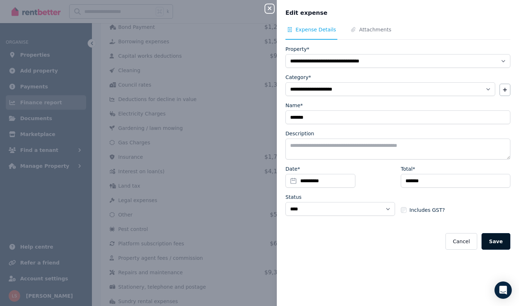
click at [499, 240] on button "Save" at bounding box center [496, 241] width 29 height 17
click at [272, 9] on icon "button" at bounding box center [269, 8] width 9 height 6
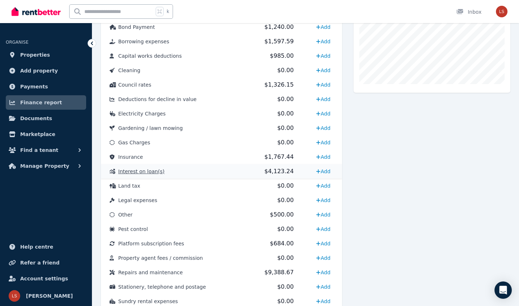
click at [198, 169] on td "Interest on loan(s)" at bounding box center [173, 171] width 144 height 14
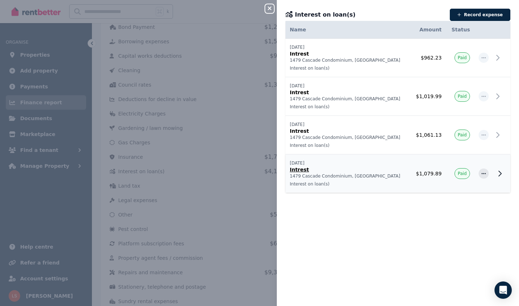
click at [396, 174] on p "1479 Cascade Condominium, [GEOGRAPHIC_DATA]" at bounding box center [348, 176] width 116 height 6
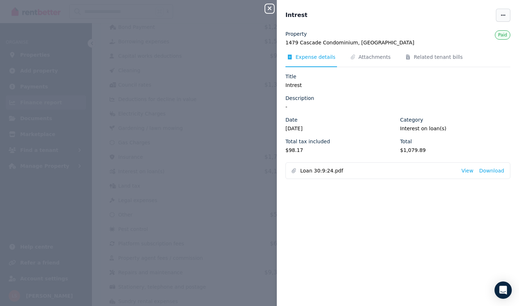
click at [501, 21] on span "button" at bounding box center [503, 15] width 14 height 13
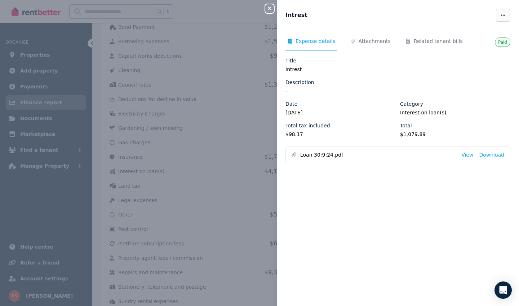
click at [504, 14] on icon "button" at bounding box center [504, 15] width 6 height 5
click at [462, 37] on span "Edit" at bounding box center [482, 36] width 46 height 9
select select "**********"
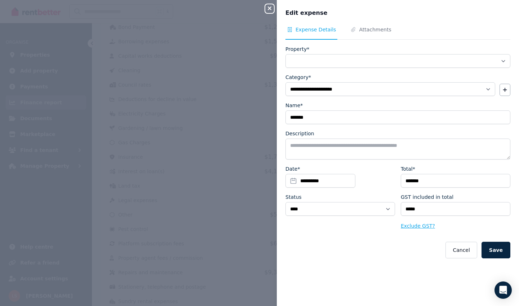
click at [409, 227] on button "Exclude GST?" at bounding box center [418, 225] width 34 height 7
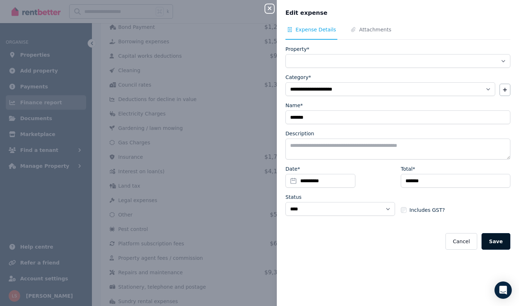
select select "**********"
click at [500, 242] on button "Save" at bounding box center [496, 241] width 29 height 17
click at [503, 236] on button "Save" at bounding box center [496, 241] width 29 height 17
click at [271, 10] on icon "button" at bounding box center [270, 8] width 4 height 4
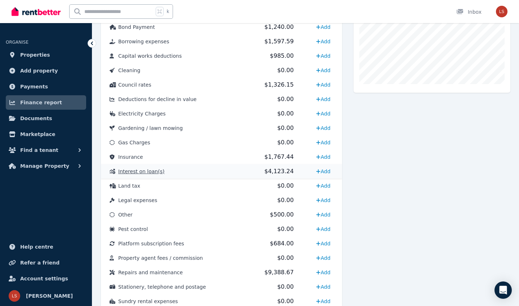
click at [207, 172] on td "Interest on loan(s)" at bounding box center [173, 171] width 144 height 14
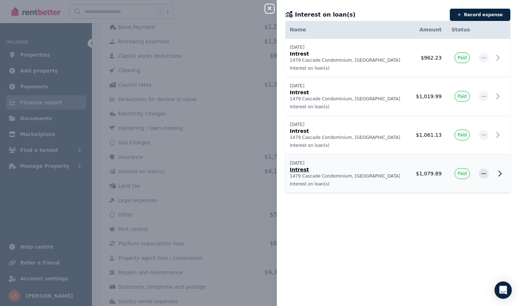
click at [365, 166] on p "Intrest" at bounding box center [348, 169] width 116 height 7
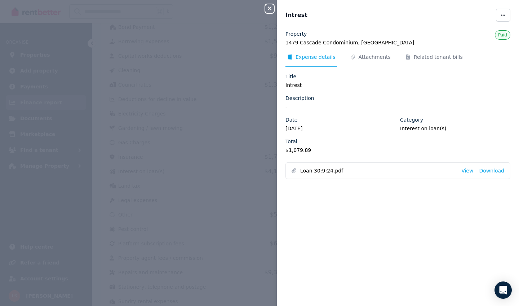
click at [267, 6] on icon "button" at bounding box center [269, 8] width 9 height 6
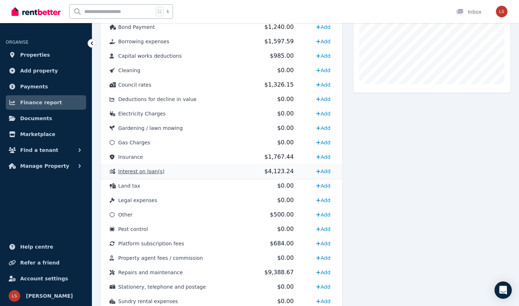
click at [232, 169] on td "Interest on loan(s)" at bounding box center [173, 171] width 144 height 14
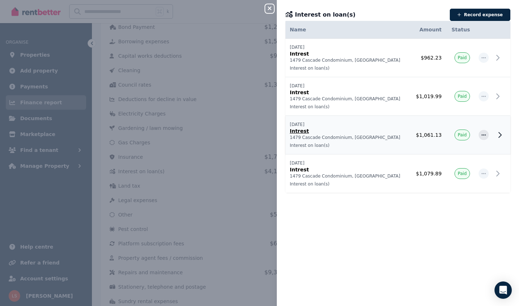
click at [372, 131] on p "Intrest" at bounding box center [348, 130] width 116 height 7
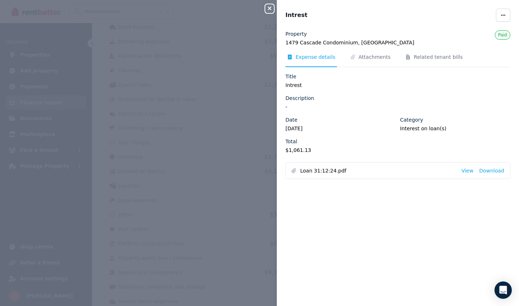
click at [268, 9] on icon "button" at bounding box center [269, 8] width 9 height 6
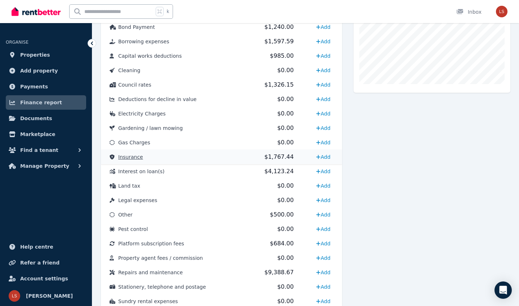
click at [245, 159] on td "$1,767.44" at bounding box center [273, 157] width 57 height 14
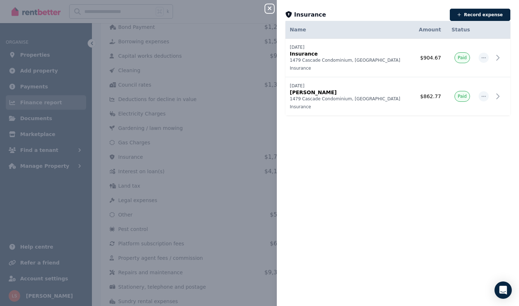
click at [201, 171] on div "Close panel Insurance Record expense Date Name Address Category Amount Status […" at bounding box center [259, 153] width 519 height 306
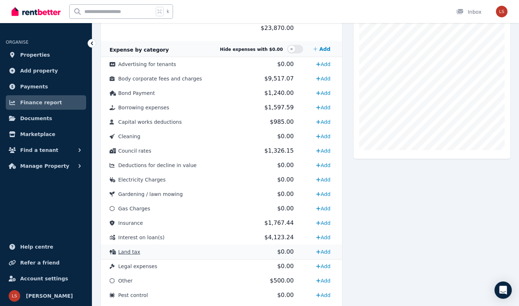
scroll to position [187, 0]
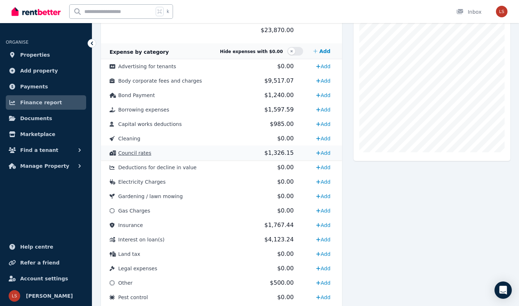
click at [230, 146] on td "Council rates" at bounding box center [173, 153] width 144 height 14
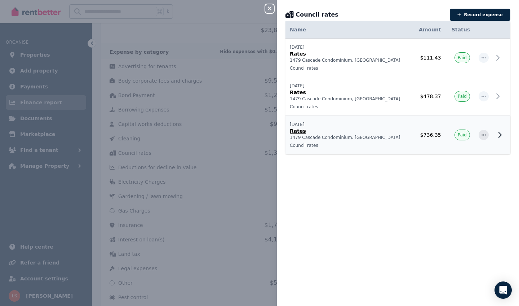
click at [388, 126] on p "[DATE]" at bounding box center [349, 125] width 118 height 6
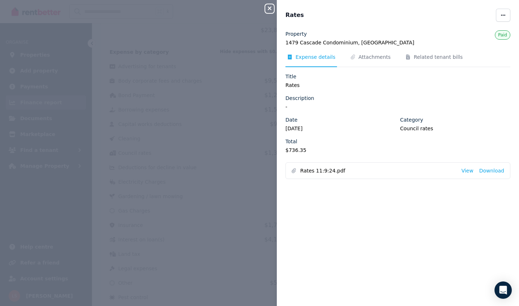
click at [274, 11] on icon "button" at bounding box center [269, 8] width 9 height 6
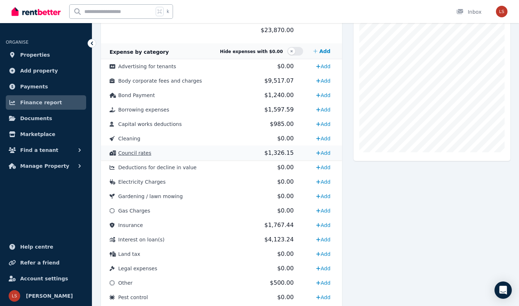
click at [239, 156] on td "Council rates" at bounding box center [173, 153] width 144 height 14
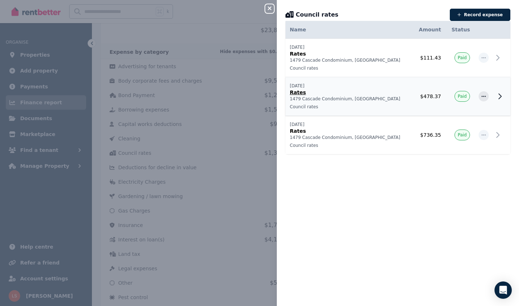
click at [356, 100] on p "1479 Cascade Condominium, [GEOGRAPHIC_DATA]" at bounding box center [349, 99] width 118 height 6
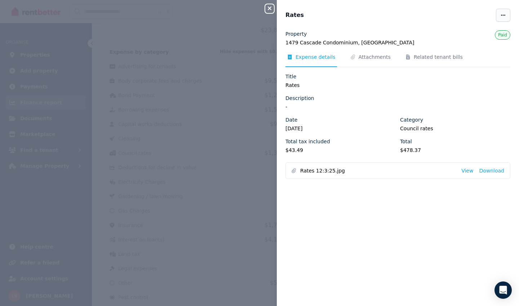
click at [507, 17] on span "button" at bounding box center [503, 15] width 14 height 13
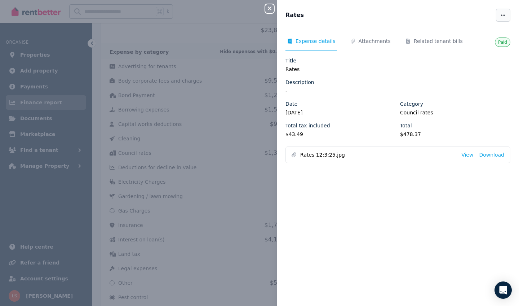
click at [503, 19] on span "button" at bounding box center [503, 15] width 14 height 13
click at [468, 36] on span "Edit" at bounding box center [482, 36] width 46 height 9
select select "**********"
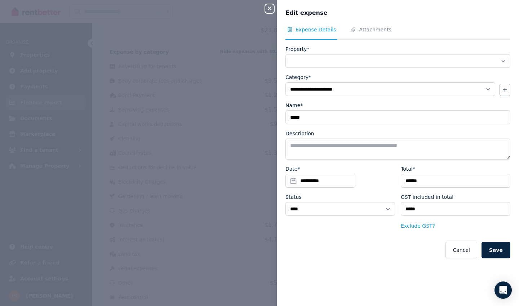
select select "**********"
click at [417, 226] on button "Exclude GST?" at bounding box center [418, 225] width 34 height 7
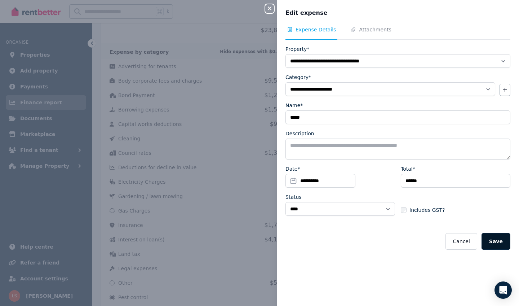
click at [500, 238] on button "Save" at bounding box center [496, 241] width 29 height 17
click at [272, 10] on icon "button" at bounding box center [269, 8] width 9 height 6
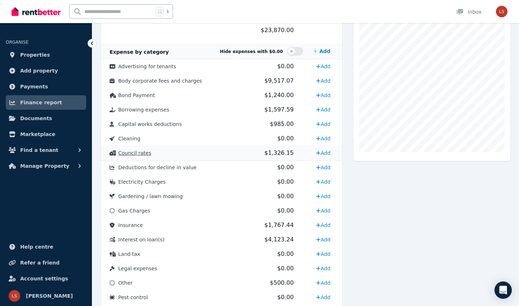
click at [172, 155] on td "Council rates" at bounding box center [173, 153] width 144 height 14
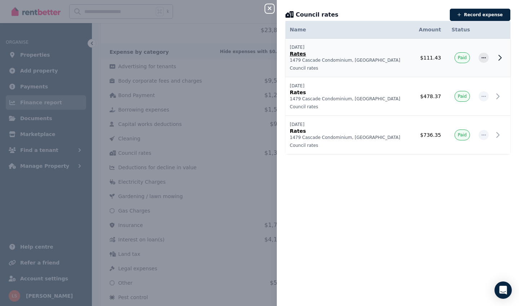
click at [503, 56] on icon at bounding box center [500, 57] width 9 height 9
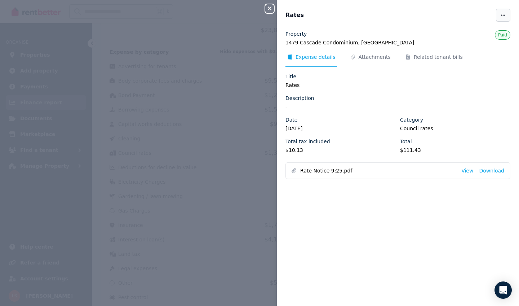
click at [501, 14] on icon "button" at bounding box center [504, 15] width 6 height 5
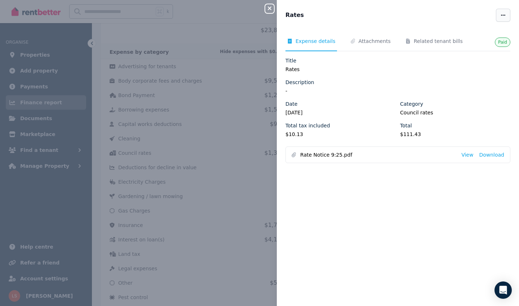
click at [498, 14] on span "button" at bounding box center [503, 15] width 14 height 13
click at [462, 36] on span "Edit" at bounding box center [482, 36] width 46 height 9
select select "**********"
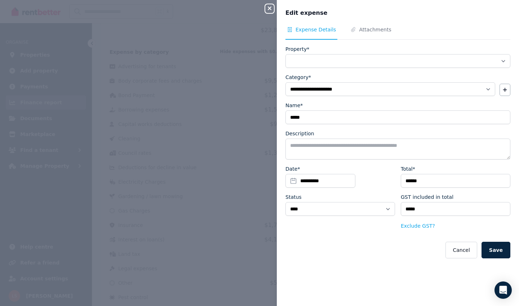
select select "**********"
click at [402, 220] on div "GST included in total ***** Exclude GST?" at bounding box center [456, 211] width 110 height 37
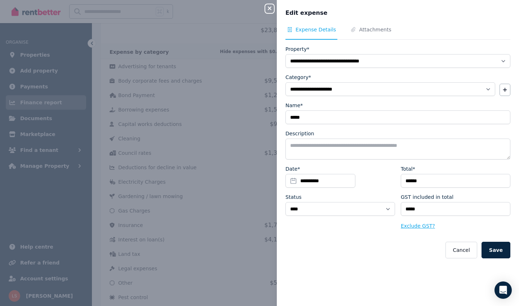
click at [404, 224] on button "Exclude GST?" at bounding box center [418, 225] width 34 height 7
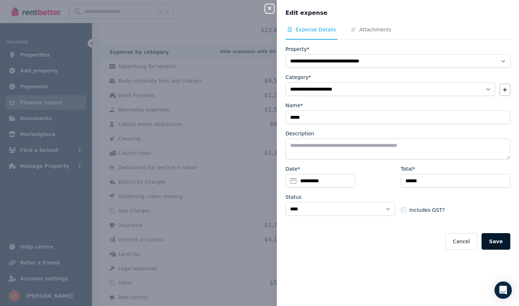
click at [496, 240] on button "Save" at bounding box center [496, 241] width 29 height 17
click at [240, 201] on div "**********" at bounding box center [259, 153] width 519 height 306
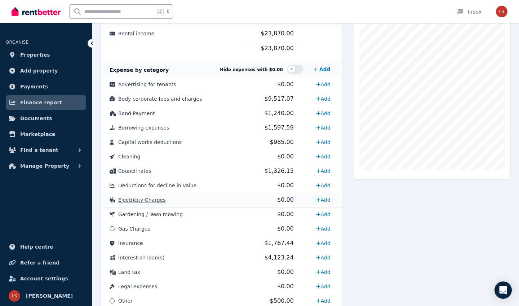
scroll to position [168, 0]
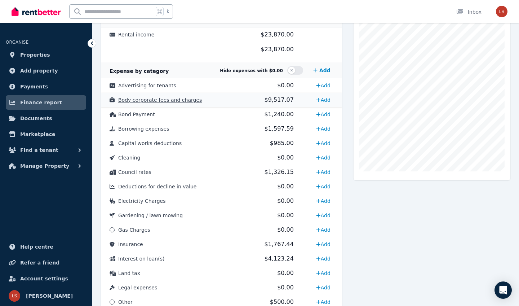
click at [230, 97] on td "Body corporate fees and charges" at bounding box center [173, 100] width 144 height 14
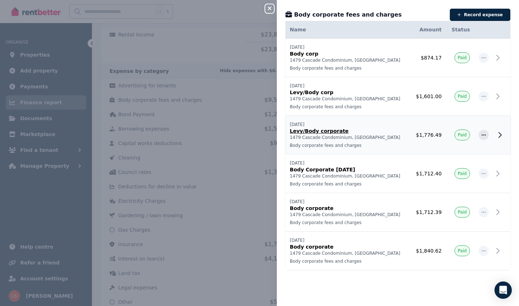
click at [399, 144] on p "Body corporate fees and charges" at bounding box center [348, 145] width 116 height 6
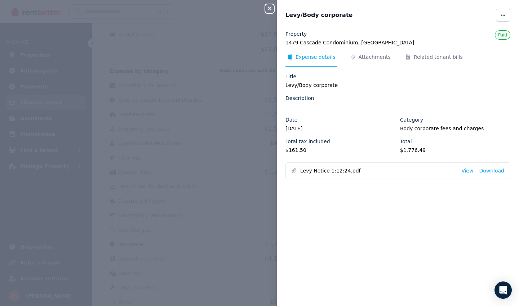
click at [374, 50] on div "Property 1479 Cascade Condominium, Laguna Quays Paid Expense details Attachment…" at bounding box center [398, 104] width 225 height 149
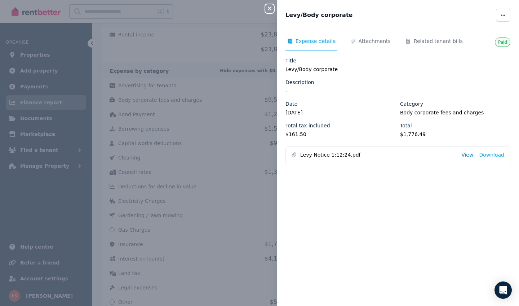
click at [469, 157] on link "View" at bounding box center [468, 154] width 12 height 7
click at [271, 10] on icon "button" at bounding box center [270, 8] width 4 height 4
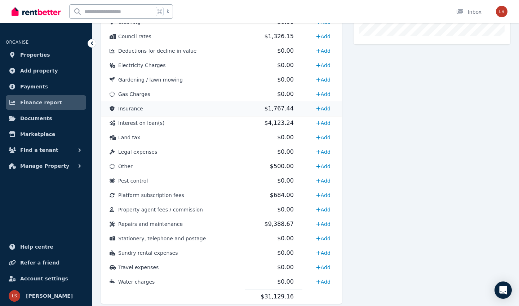
scroll to position [304, 0]
click at [222, 165] on td "Other" at bounding box center [173, 166] width 144 height 14
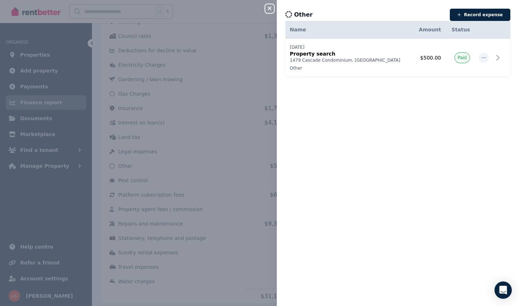
click at [270, 8] on icon "button" at bounding box center [270, 8] width 4 height 4
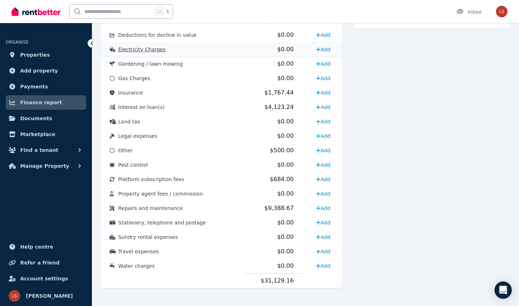
scroll to position [320, 0]
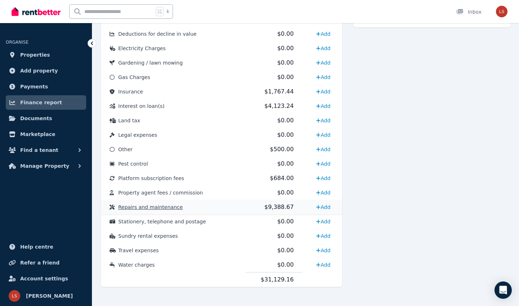
click at [240, 211] on td "Repairs and maintenance" at bounding box center [173, 207] width 144 height 14
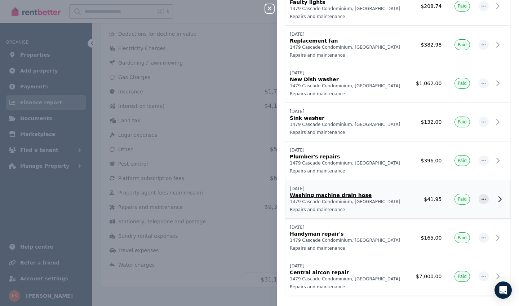
scroll to position [50, 0]
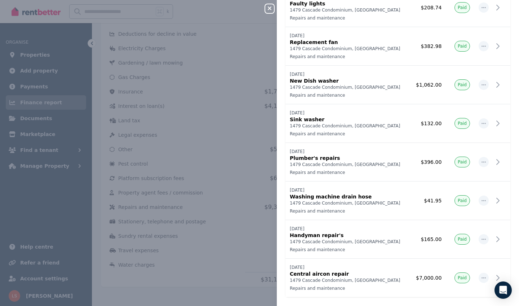
click at [217, 201] on div "Close panel Repairs and maintenance Record expense Date Name Address Category A…" at bounding box center [259, 153] width 519 height 306
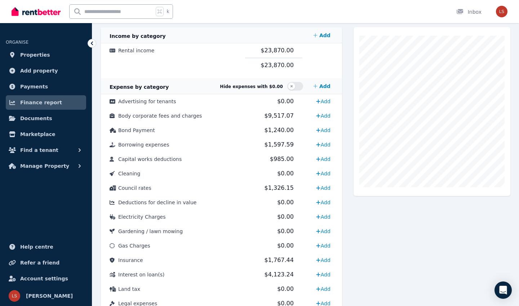
scroll to position [0, 0]
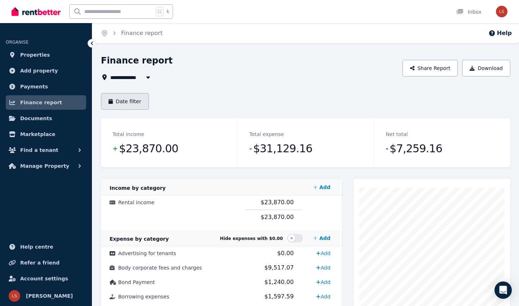
click at [144, 106] on button "Date filter" at bounding box center [125, 101] width 48 height 17
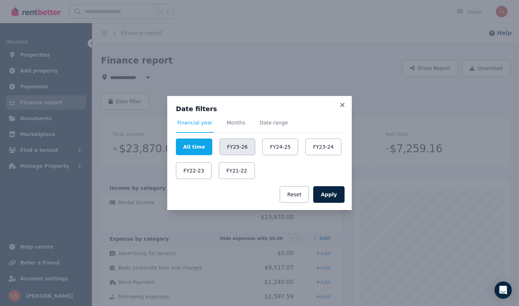
click at [242, 145] on button "FY25-26" at bounding box center [238, 146] width 36 height 17
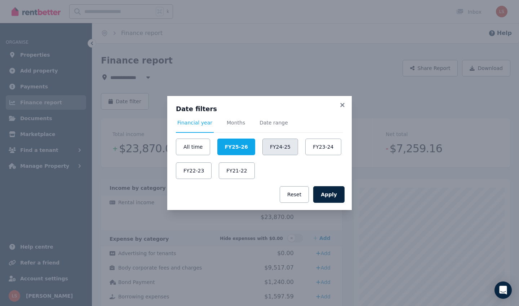
click at [280, 151] on button "FY24-25" at bounding box center [281, 146] width 36 height 17
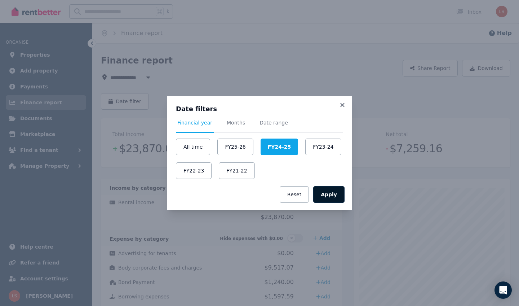
click at [336, 193] on button "Apply" at bounding box center [328, 194] width 31 height 17
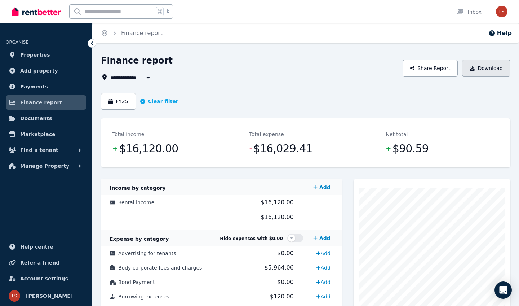
click at [484, 63] on button "Download" at bounding box center [486, 68] width 48 height 17
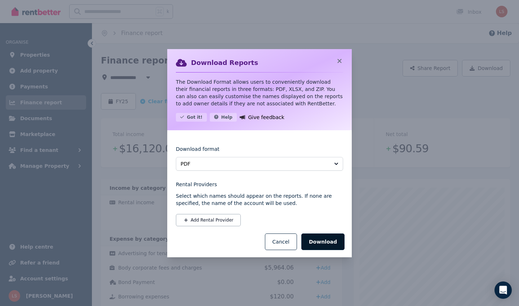
click at [320, 241] on button "Download" at bounding box center [322, 241] width 43 height 17
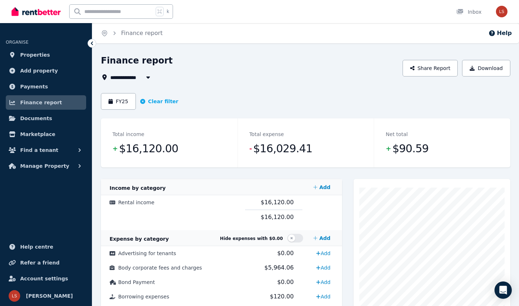
click at [297, 105] on div "FY25 Clear filter" at bounding box center [306, 101] width 410 height 17
